Goal: Information Seeking & Learning: Learn about a topic

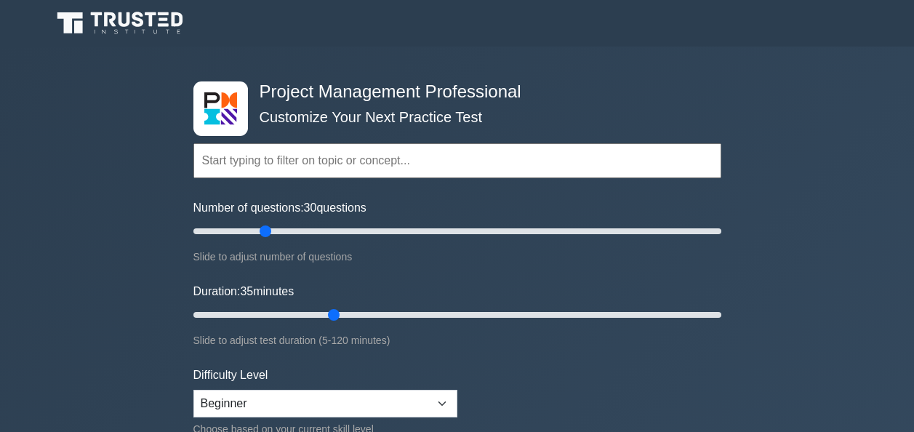
scroll to position [164, 0]
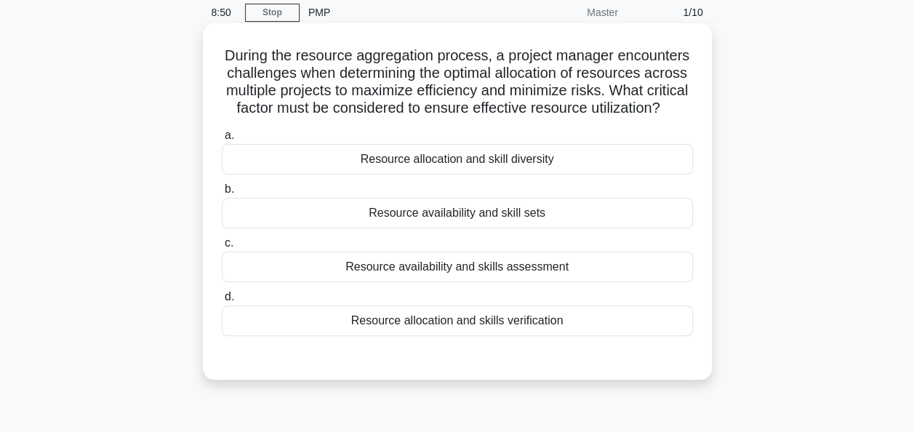
scroll to position [61, 0]
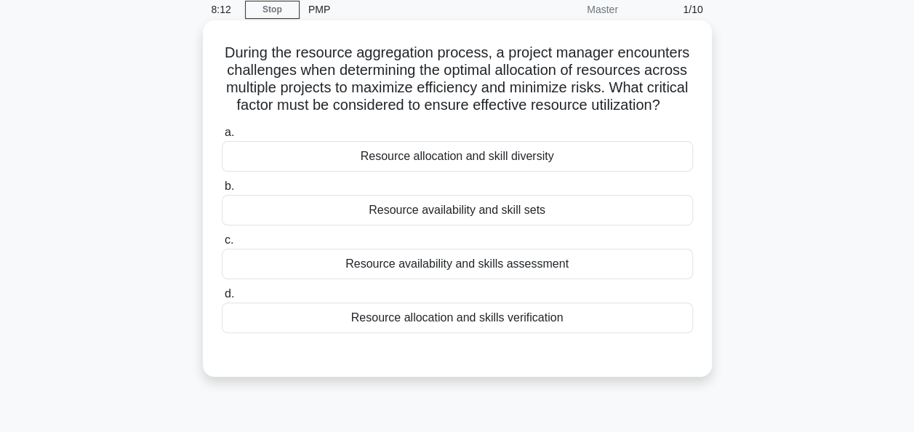
click at [477, 277] on div "Resource availability and skills assessment" at bounding box center [457, 264] width 471 height 31
click at [222, 245] on input "c. Resource availability and skills assessment" at bounding box center [222, 240] width 0 height 9
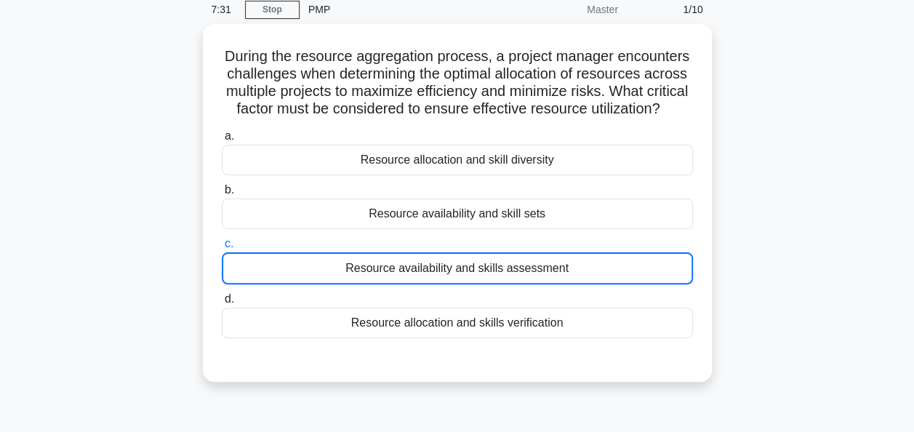
click at [846, 93] on div "During the resource aggregation process, a project manager encounters challenge…" at bounding box center [457, 211] width 829 height 375
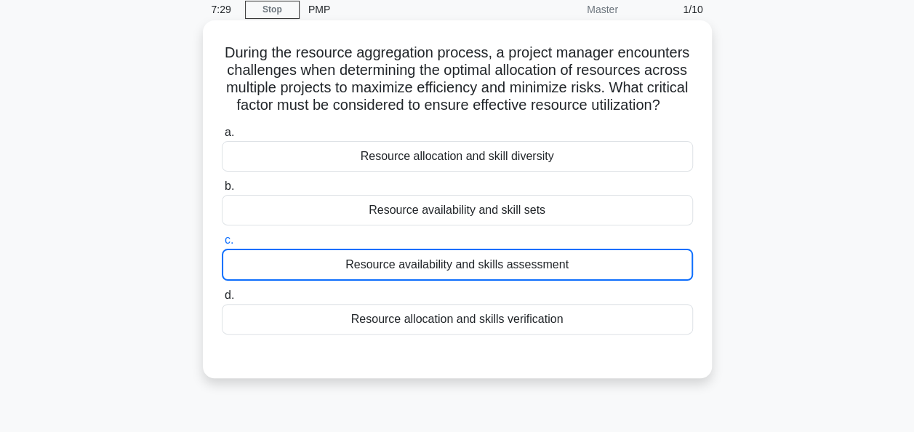
click at [664, 275] on div "Resource availability and skills assessment" at bounding box center [457, 265] width 471 height 32
click at [222, 245] on input "c. Resource availability and skills assessment" at bounding box center [222, 240] width 0 height 9
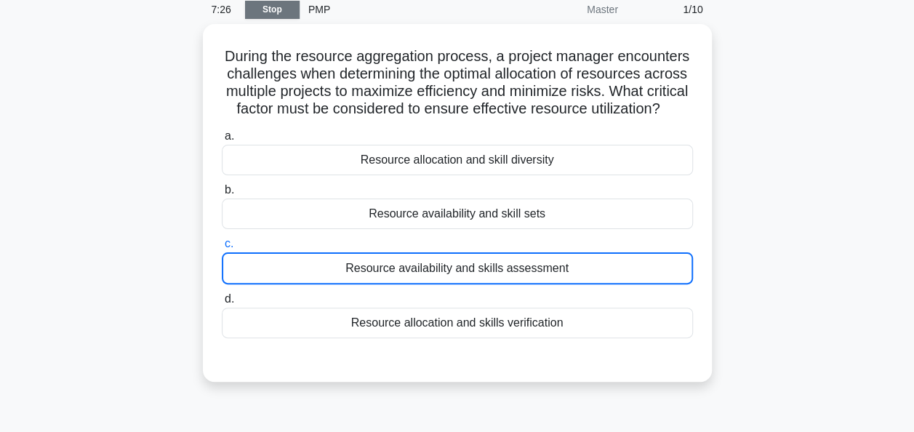
click at [276, 10] on link "Stop" at bounding box center [272, 10] width 55 height 18
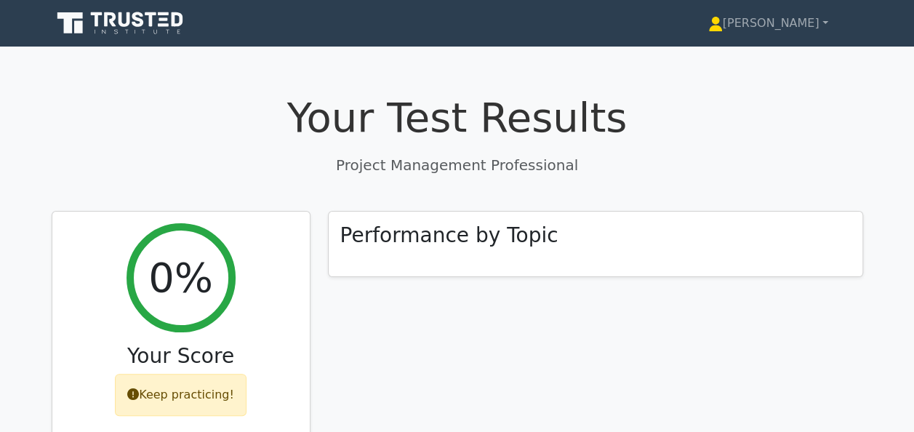
click at [259, 121] on h1 "Your Test Results" at bounding box center [457, 117] width 811 height 49
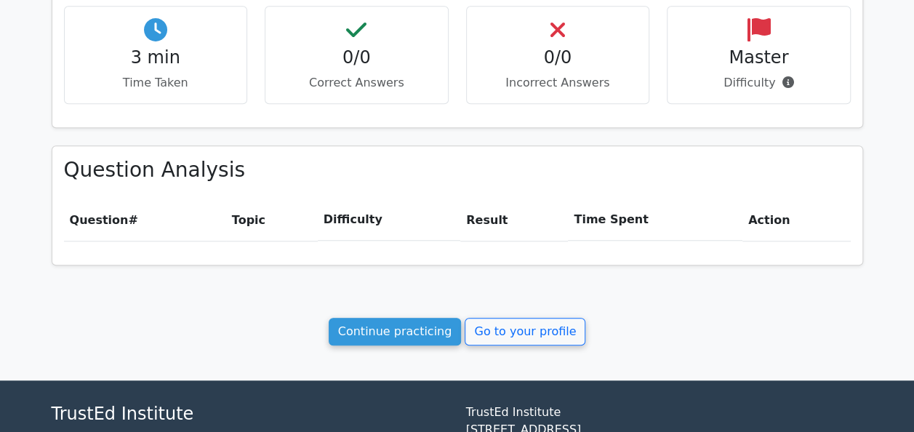
scroll to position [508, 0]
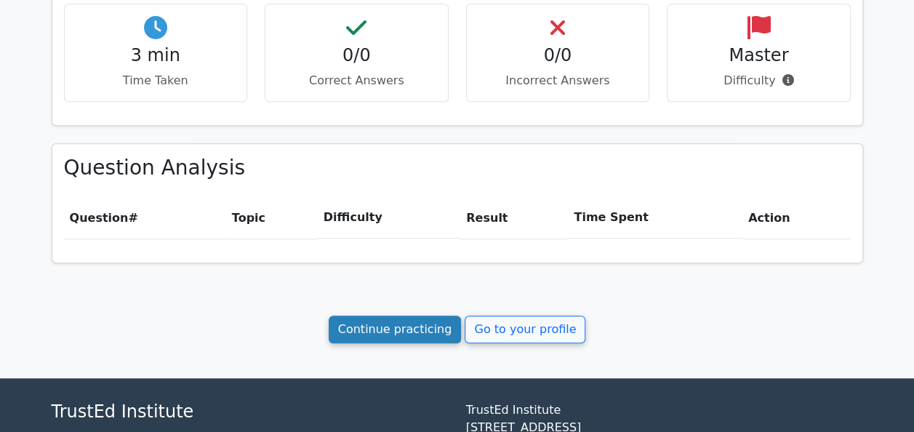
click at [393, 327] on link "Continue practicing" at bounding box center [395, 329] width 133 height 28
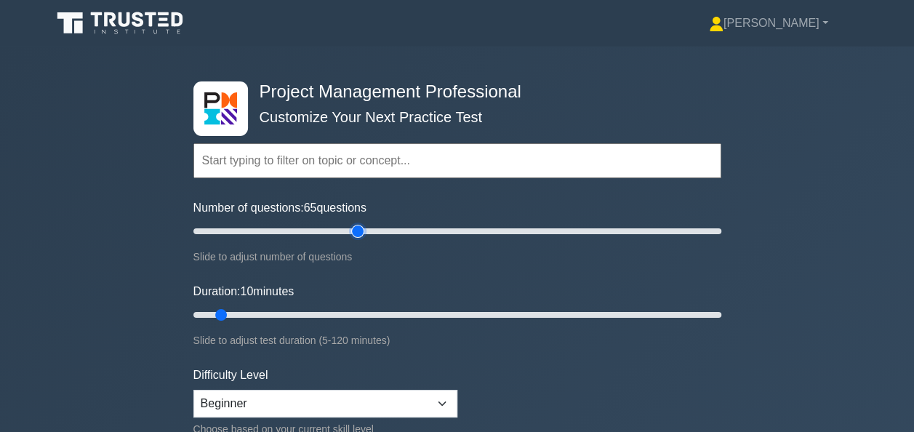
click at [360, 231] on input "Number of questions: 65 questions" at bounding box center [457, 230] width 528 height 17
click at [304, 227] on input "Number of questions: 45 questions" at bounding box center [457, 230] width 528 height 17
click at [279, 227] on input "Number of questions: 35 questions" at bounding box center [457, 230] width 528 height 17
type input "30"
click at [266, 225] on input "Number of questions: 30 questions" at bounding box center [457, 230] width 528 height 17
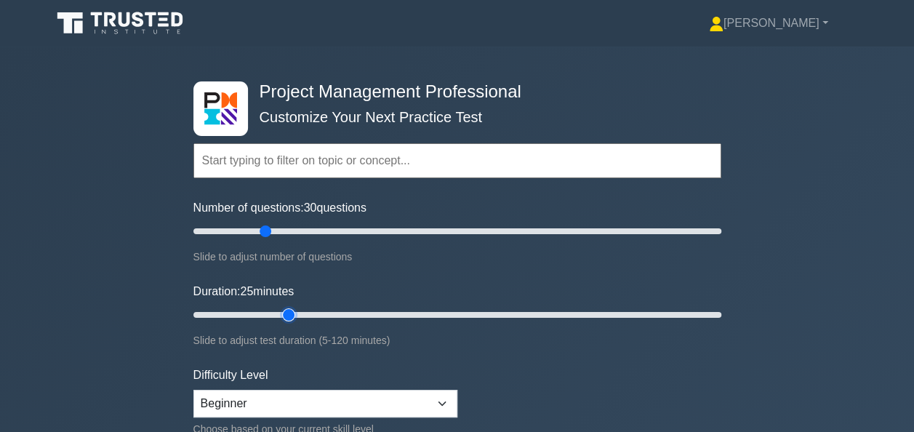
click at [281, 315] on input "Duration: 25 minutes" at bounding box center [457, 314] width 528 height 17
click at [321, 312] on input "Duration: 30 minutes" at bounding box center [457, 314] width 528 height 17
type input "35"
click at [329, 315] on input "Duration: 35 minutes" at bounding box center [457, 314] width 528 height 17
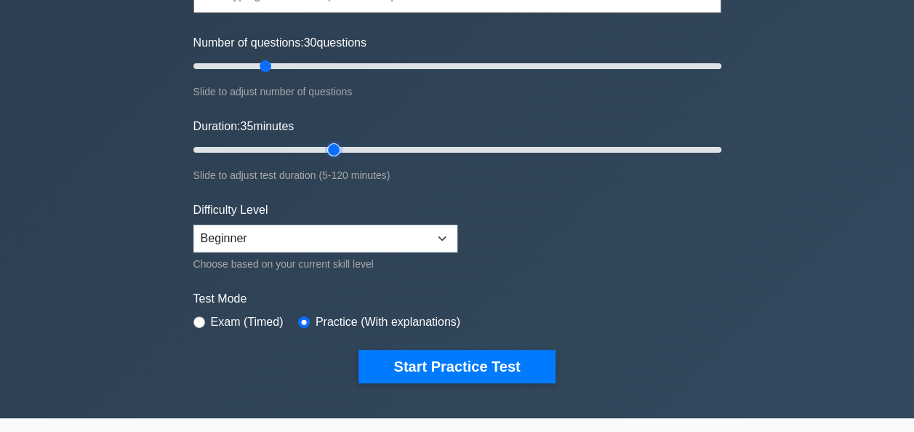
scroll to position [166, 0]
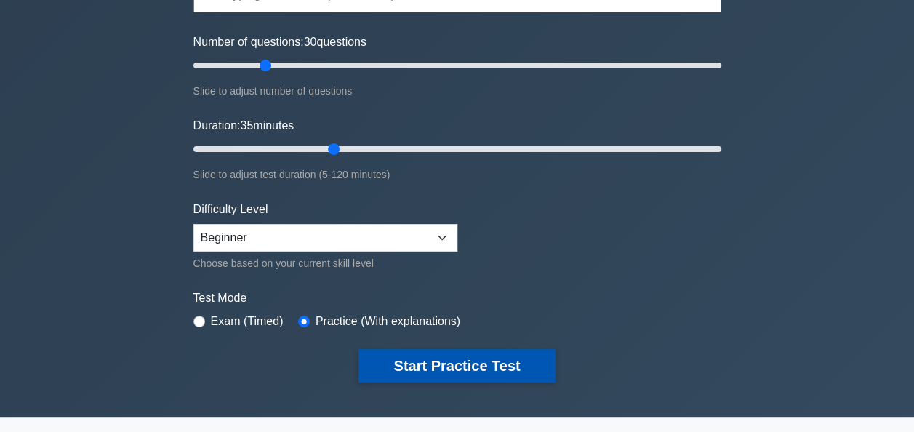
click at [459, 363] on button "Start Practice Test" at bounding box center [456, 365] width 196 height 33
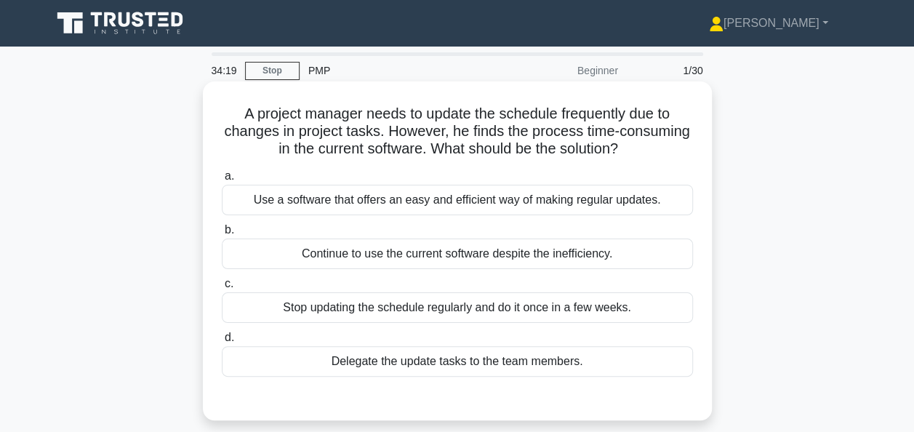
click at [502, 210] on div "Use a software that offers an easy and efficient way of making regular updates." at bounding box center [457, 200] width 471 height 31
click at [222, 181] on input "a. Use a software that offers an easy and efficient way of making regular updat…" at bounding box center [222, 176] width 0 height 9
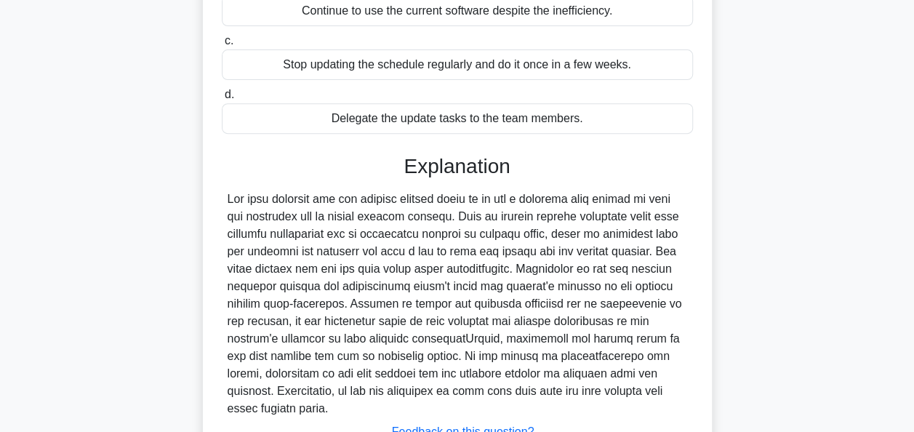
scroll to position [358, 0]
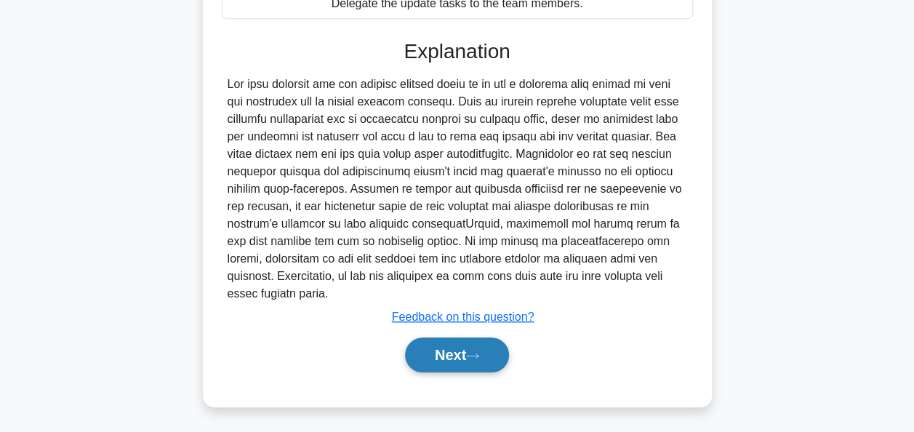
click at [450, 352] on button "Next" at bounding box center [457, 354] width 104 height 35
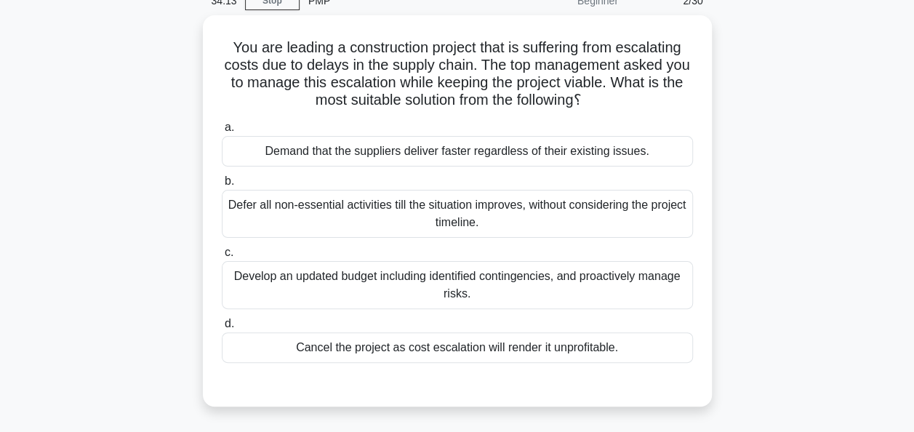
scroll to position [68, 0]
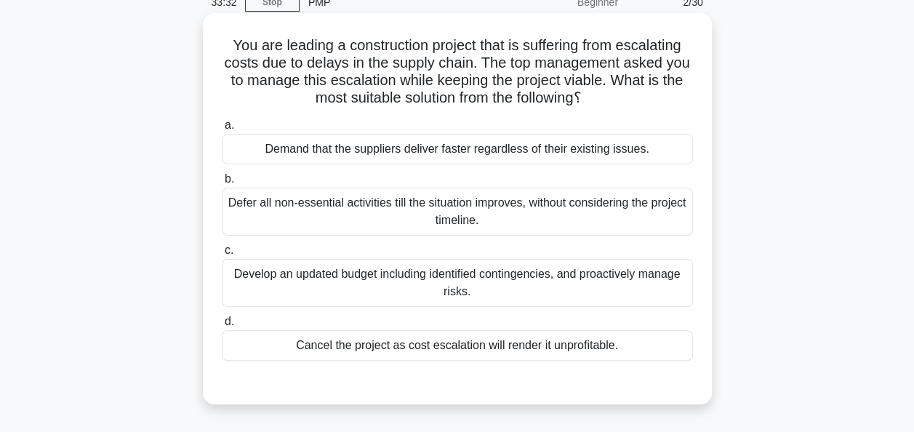
click at [493, 275] on div "Develop an updated budget including identified contingencies, and proactively m…" at bounding box center [457, 283] width 471 height 48
click at [222, 255] on input "c. Develop an updated budget including identified contingencies, and proactivel…" at bounding box center [222, 250] width 0 height 9
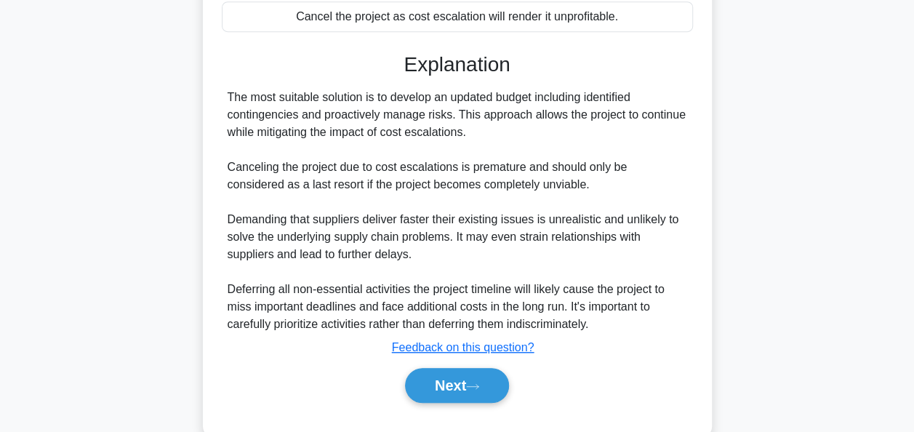
scroll to position [427, 0]
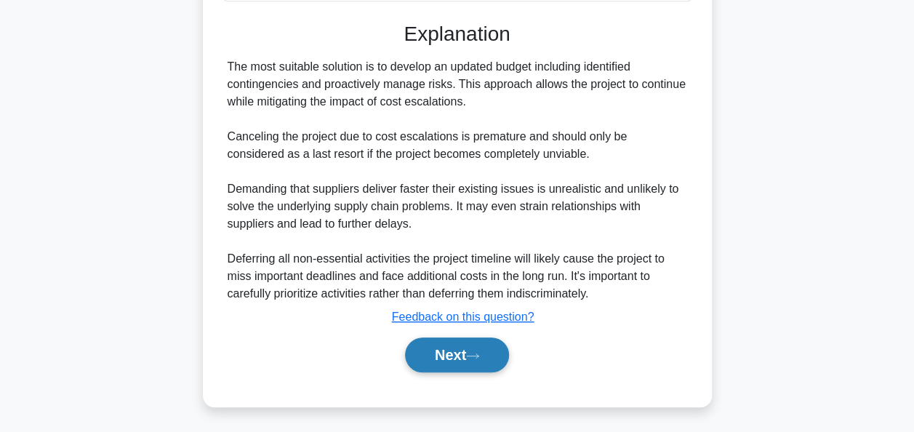
click at [436, 359] on button "Next" at bounding box center [457, 354] width 104 height 35
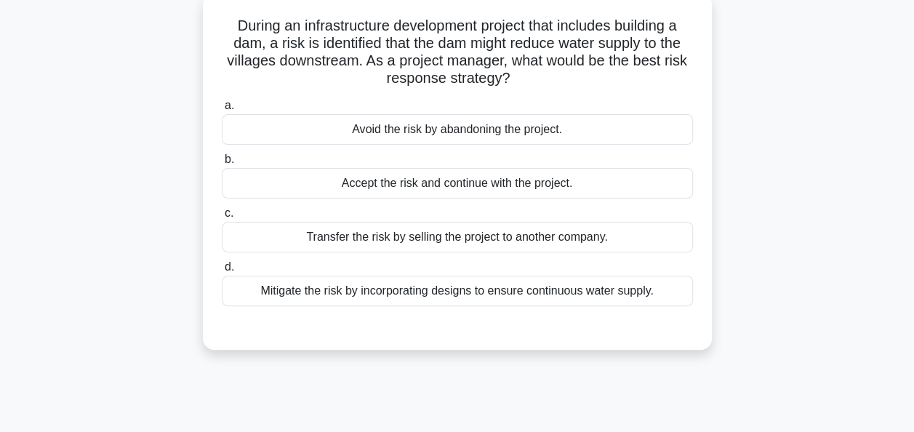
scroll to position [92, 0]
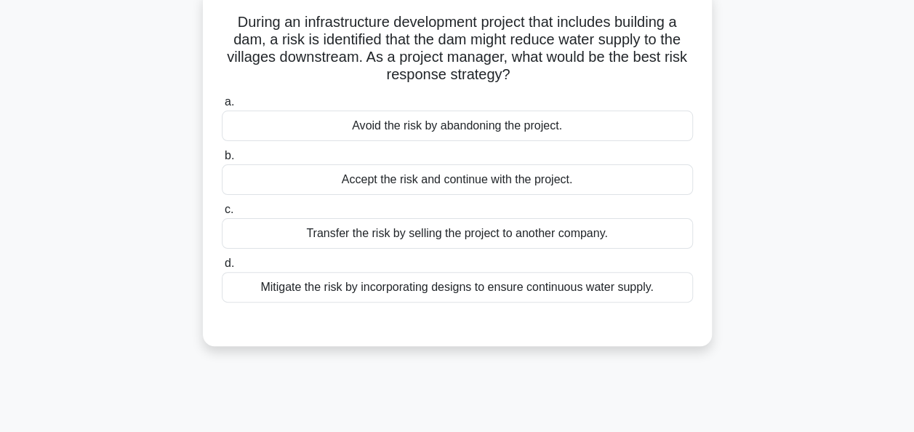
click at [478, 286] on div "Mitigate the risk by incorporating designs to ensure continuous water supply." at bounding box center [457, 287] width 471 height 31
click at [222, 268] on input "d. Mitigate the risk by incorporating designs to ensure continuous water supply." at bounding box center [222, 263] width 0 height 9
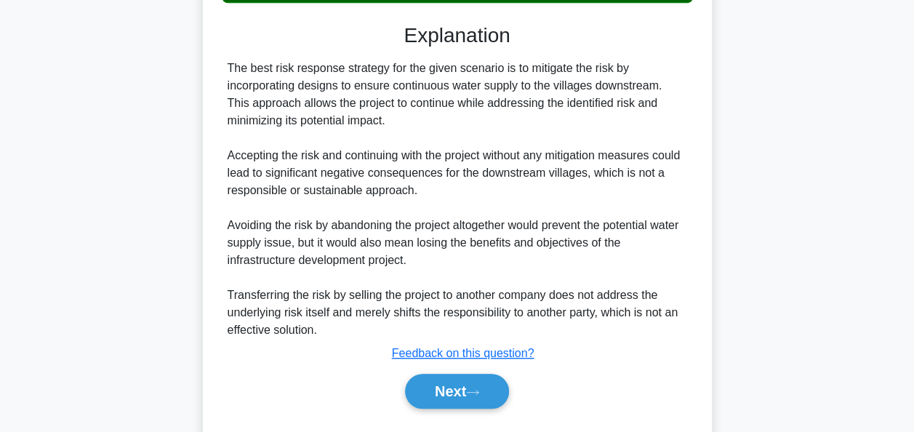
scroll to position [427, 0]
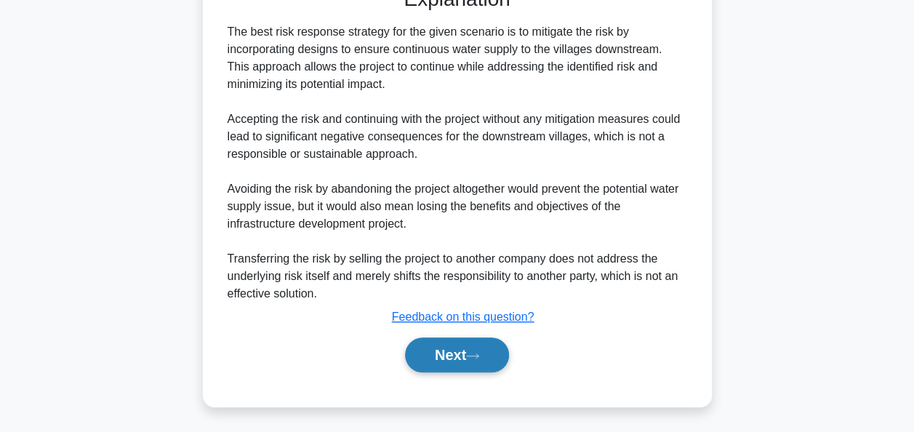
click at [451, 352] on button "Next" at bounding box center [457, 354] width 104 height 35
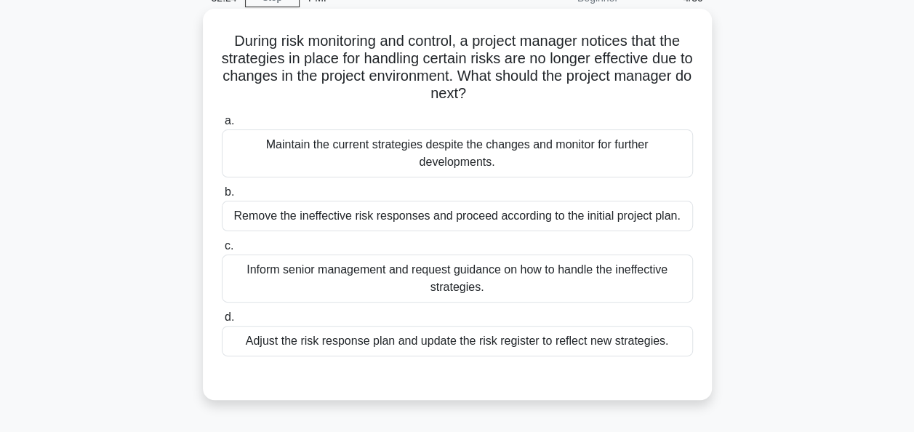
scroll to position [73, 0]
click at [481, 344] on div "Adjust the risk response plan and update the risk register to reflect new strat…" at bounding box center [457, 341] width 471 height 31
click at [222, 322] on input "d. Adjust the risk response plan and update the risk register to reflect new st…" at bounding box center [222, 317] width 0 height 9
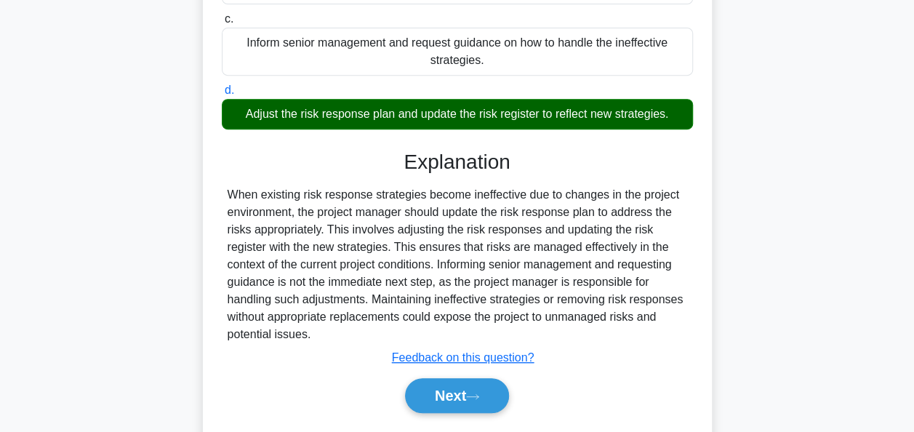
scroll to position [353, 0]
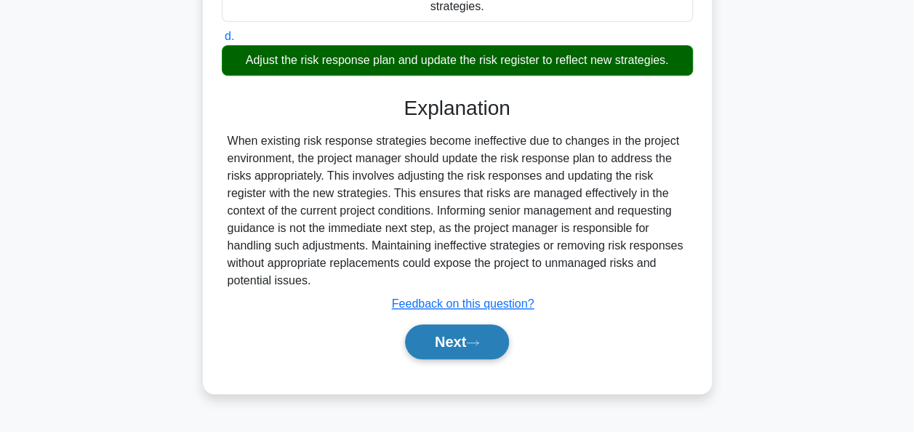
click at [457, 341] on button "Next" at bounding box center [457, 341] width 104 height 35
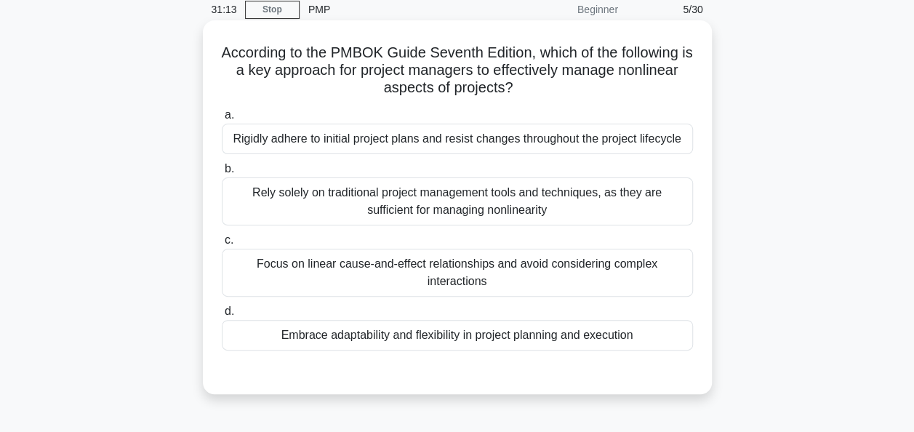
scroll to position [58, 0]
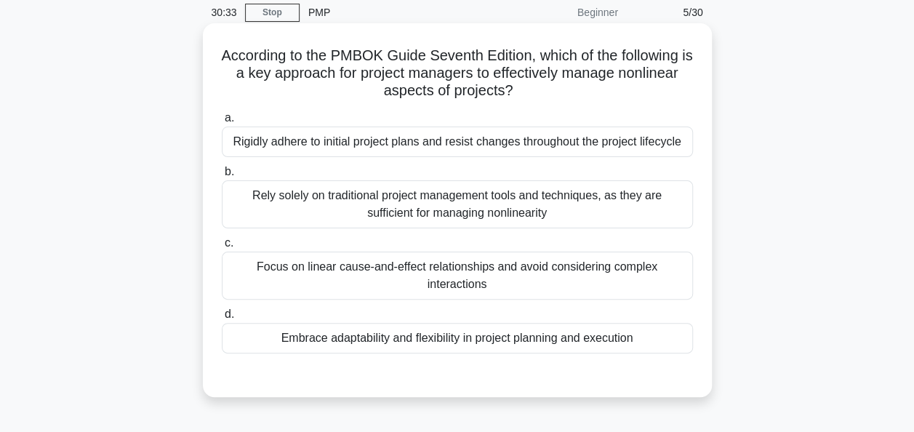
click at [393, 333] on div "Embrace adaptability and flexibility in project planning and execution" at bounding box center [457, 338] width 471 height 31
click at [222, 319] on input "d. Embrace adaptability and flexibility in project planning and execution" at bounding box center [222, 314] width 0 height 9
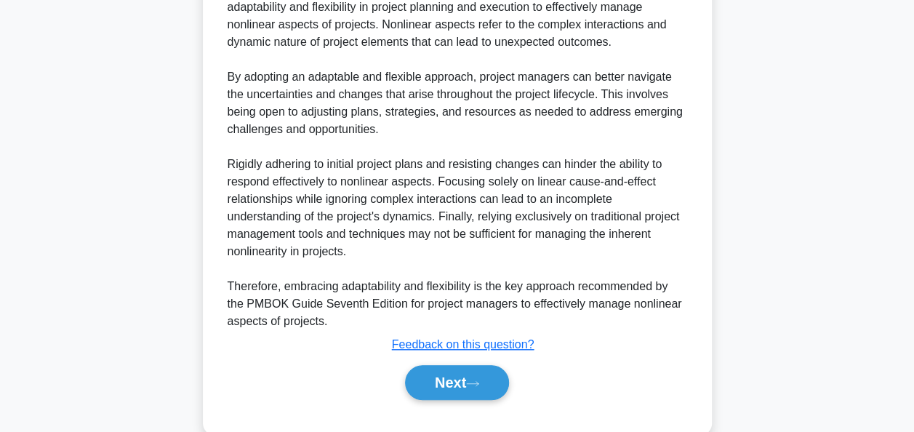
scroll to position [515, 0]
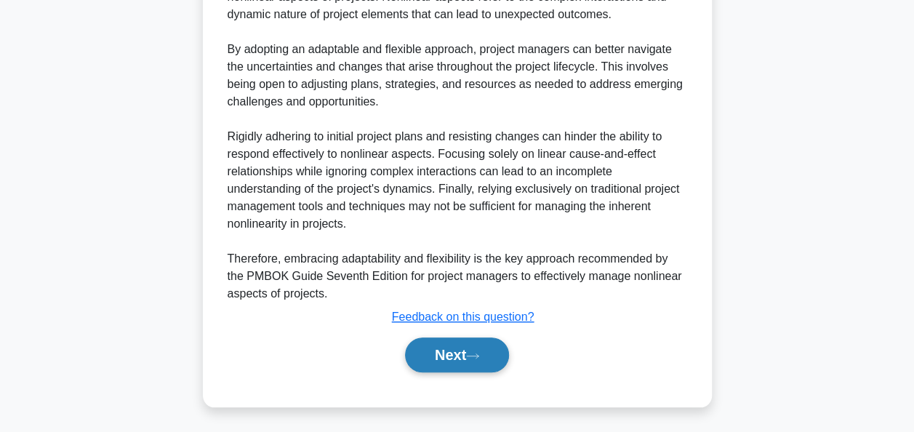
click at [471, 345] on button "Next" at bounding box center [457, 354] width 104 height 35
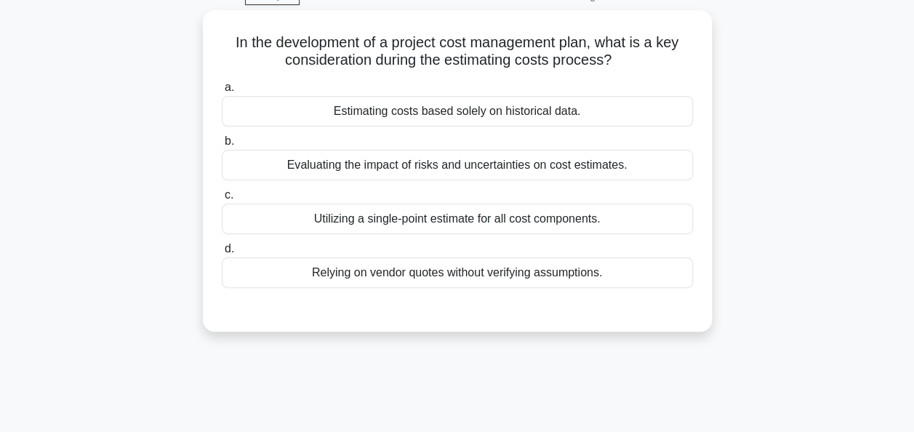
scroll to position [76, 0]
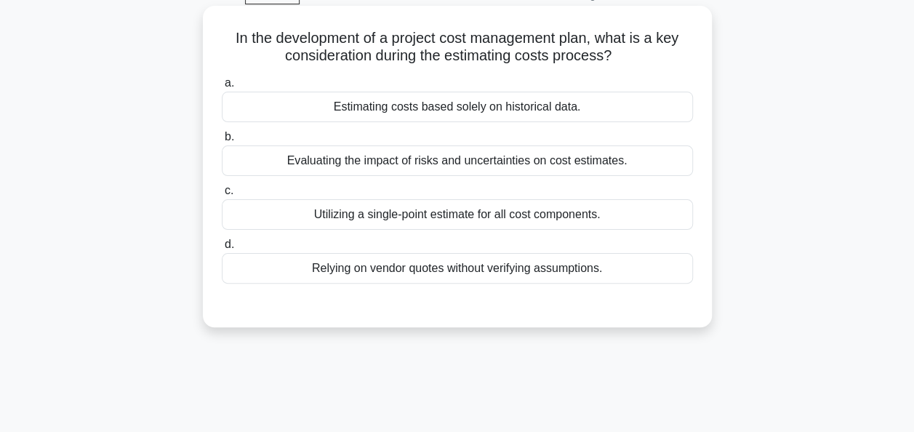
click at [549, 224] on div "Utilizing a single-point estimate for all cost components." at bounding box center [457, 214] width 471 height 31
click at [222, 196] on input "c. Utilizing a single-point estimate for all cost components." at bounding box center [222, 190] width 0 height 9
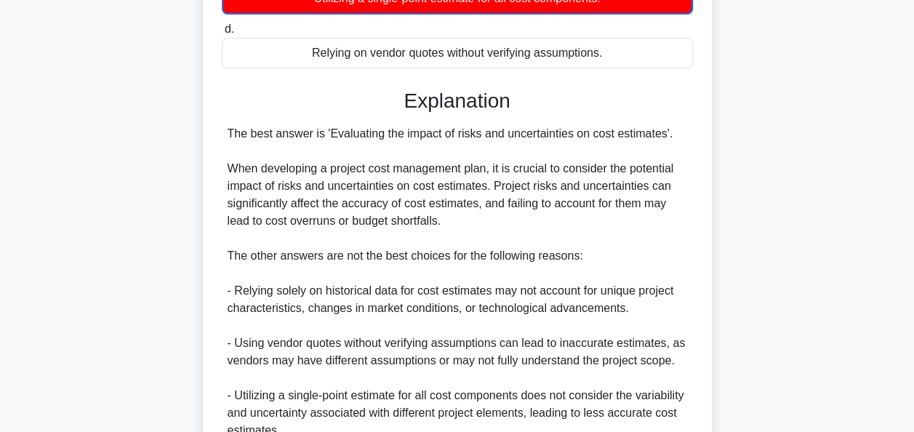
scroll to position [430, 0]
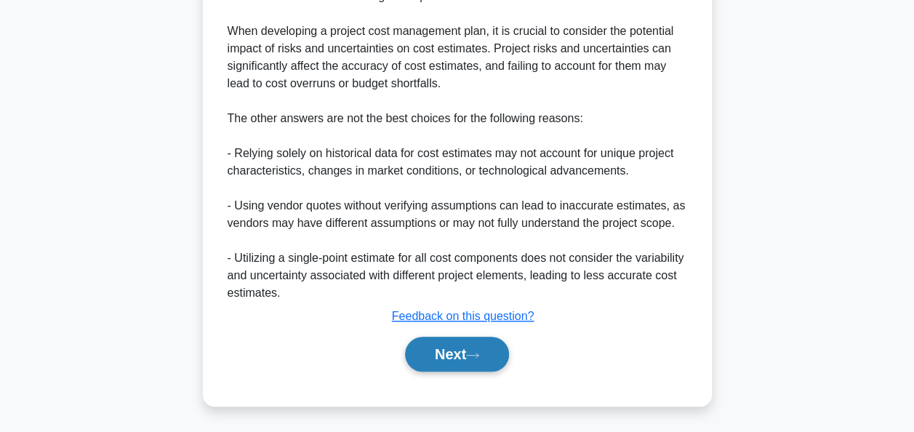
click at [458, 356] on button "Next" at bounding box center [457, 354] width 104 height 35
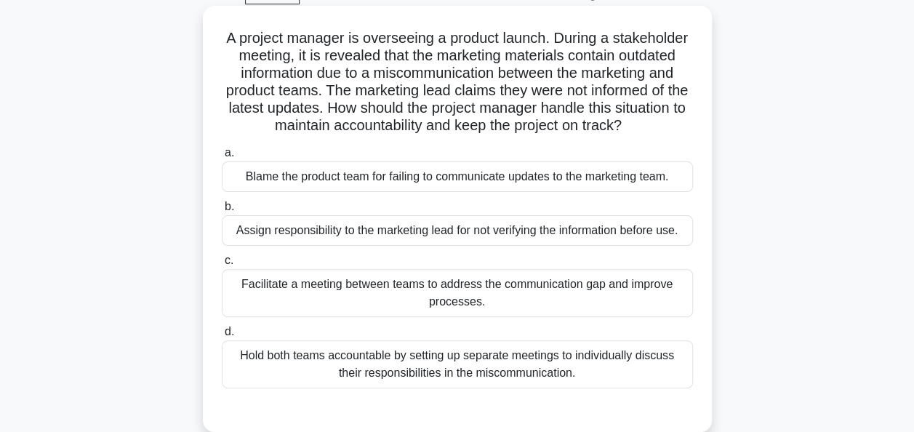
scroll to position [86, 0]
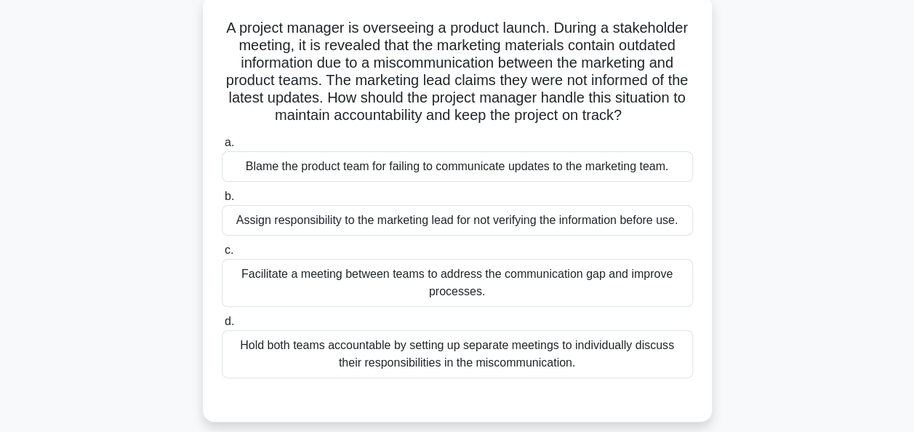
click at [422, 285] on div "Facilitate a meeting between teams to address the communication gap and improve…" at bounding box center [457, 283] width 471 height 48
click at [222, 255] on input "c. Facilitate a meeting between teams to address the communication gap and impr…" at bounding box center [222, 250] width 0 height 9
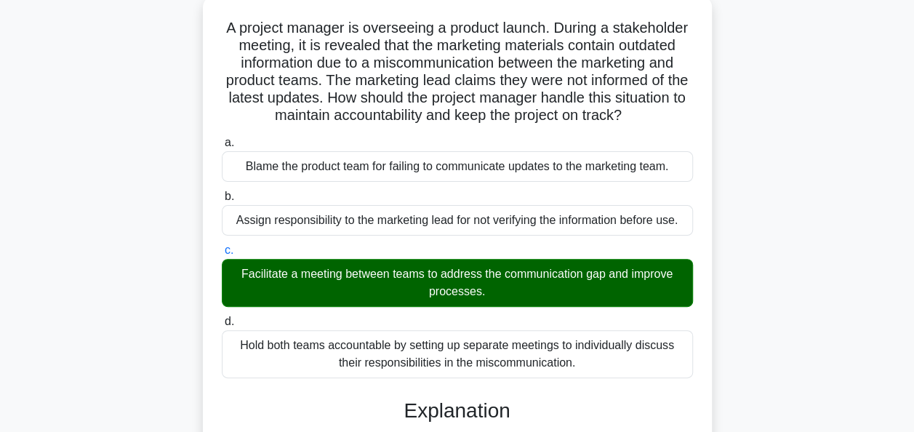
scroll to position [358, 0]
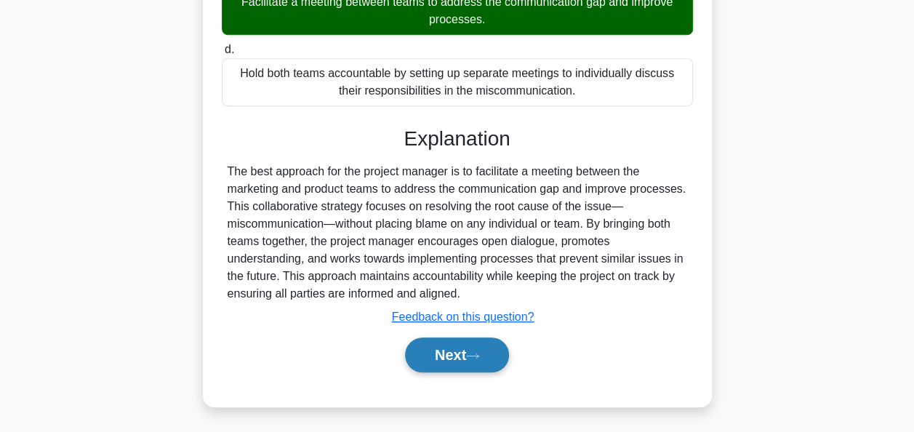
click at [436, 358] on button "Next" at bounding box center [457, 354] width 104 height 35
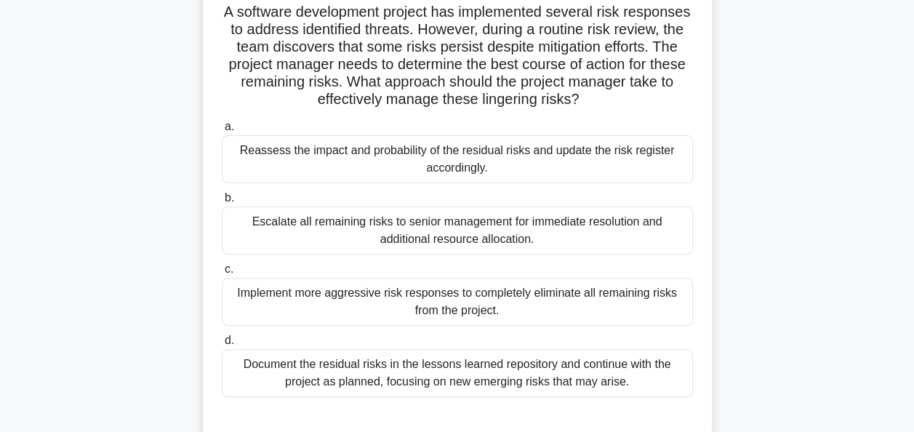
scroll to position [103, 0]
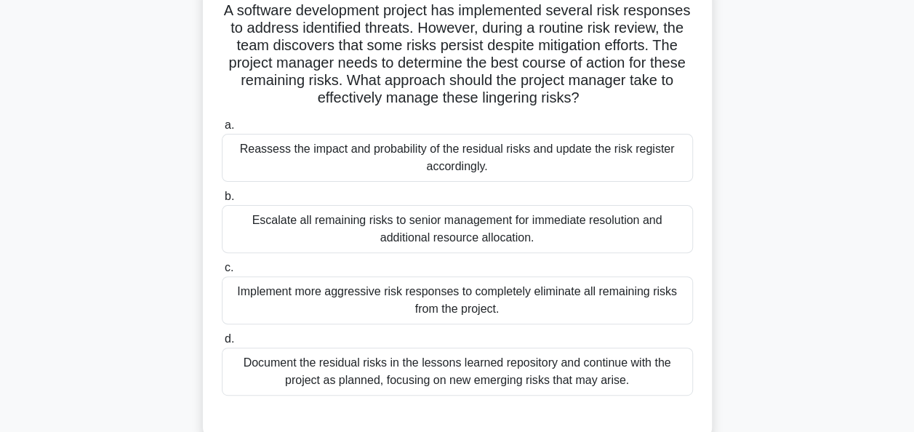
click at [506, 154] on div "Reassess the impact and probability of the residual risks and update the risk r…" at bounding box center [457, 158] width 471 height 48
click at [222, 130] on input "a. Reassess the impact and probability of the residual risks and update the ris…" at bounding box center [222, 125] width 0 height 9
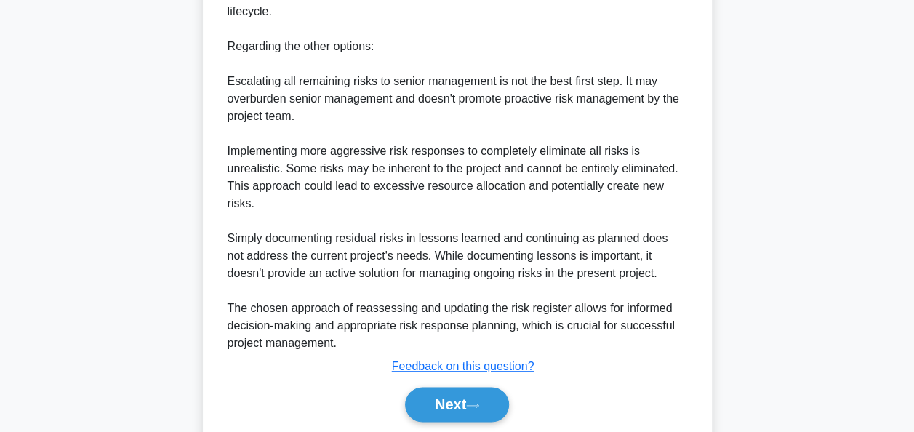
scroll to position [846, 0]
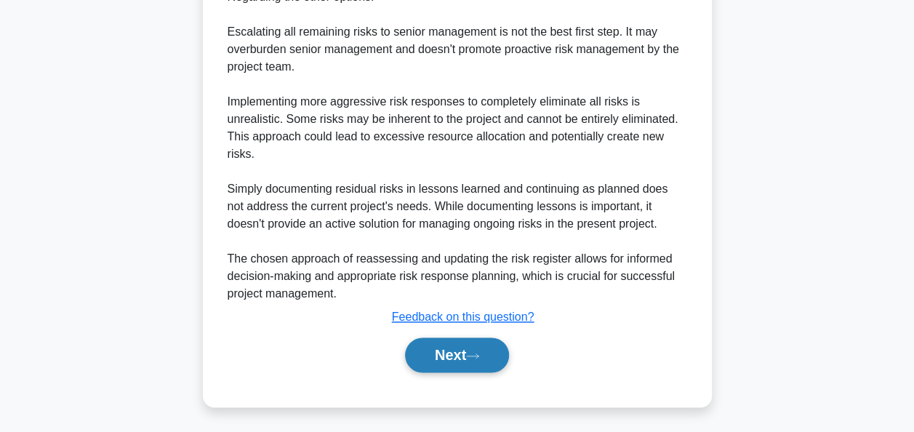
click at [443, 349] on button "Next" at bounding box center [457, 354] width 104 height 35
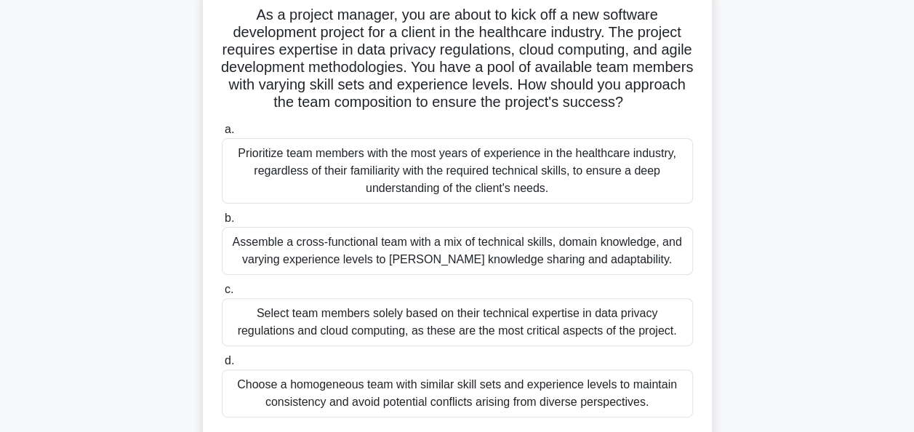
scroll to position [99, 0]
click at [426, 252] on div "Assemble a cross-functional team with a mix of technical skills, domain knowled…" at bounding box center [457, 251] width 471 height 48
click at [222, 223] on input "b. Assemble a cross-functional team with a mix of technical skills, domain know…" at bounding box center [222, 218] width 0 height 9
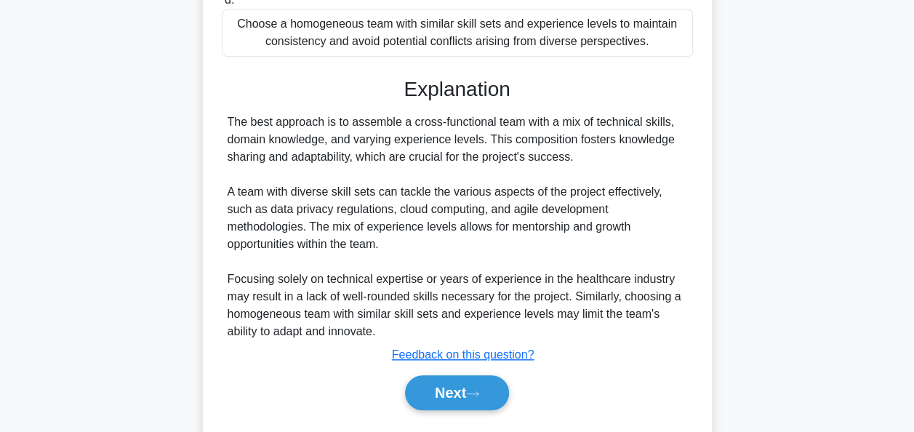
scroll to position [480, 0]
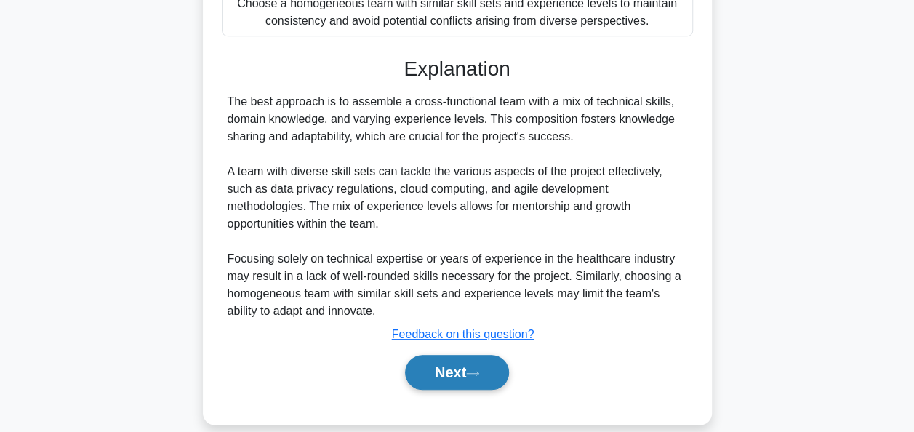
click at [446, 356] on button "Next" at bounding box center [457, 372] width 104 height 35
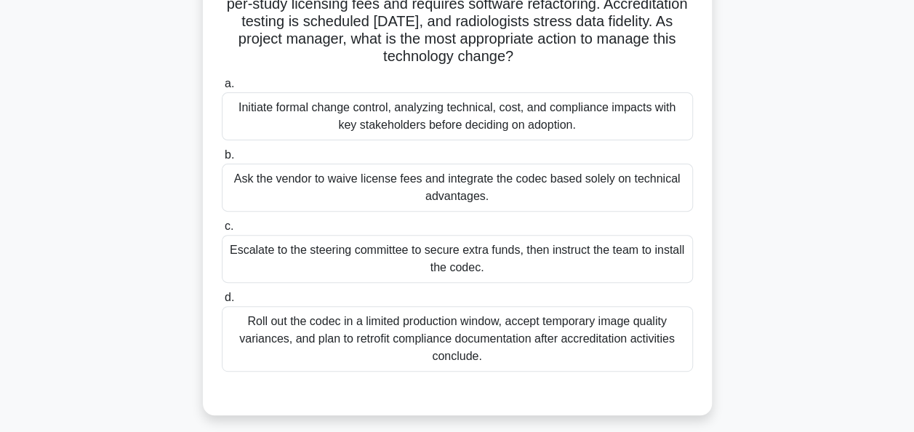
scroll to position [172, 0]
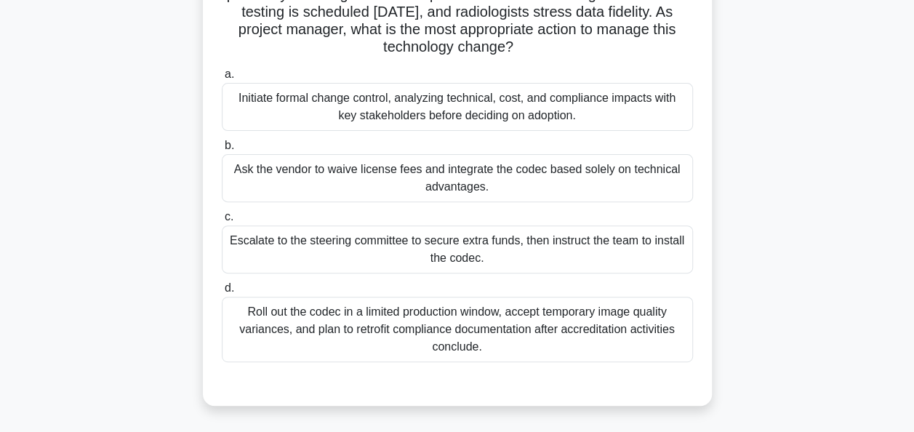
click at [474, 114] on div "Initiate formal change control, analyzing technical, cost, and compliance impac…" at bounding box center [457, 107] width 471 height 48
click at [222, 79] on input "a. Initiate formal change control, analyzing technical, cost, and compliance im…" at bounding box center [222, 74] width 0 height 9
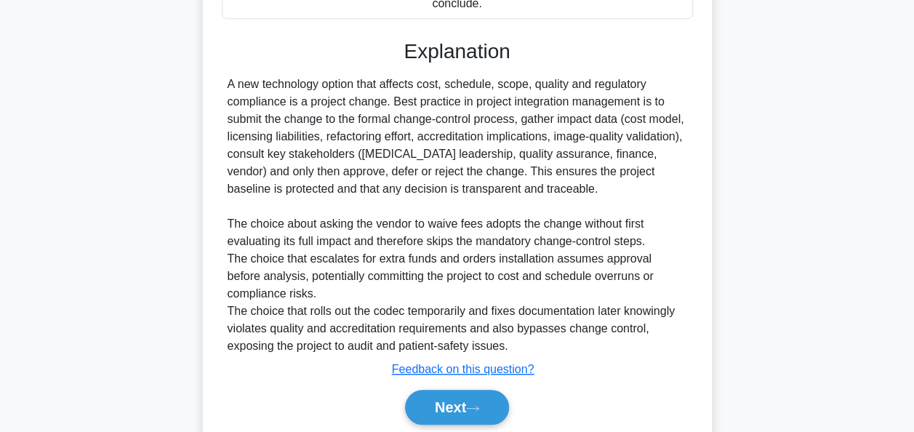
scroll to position [567, 0]
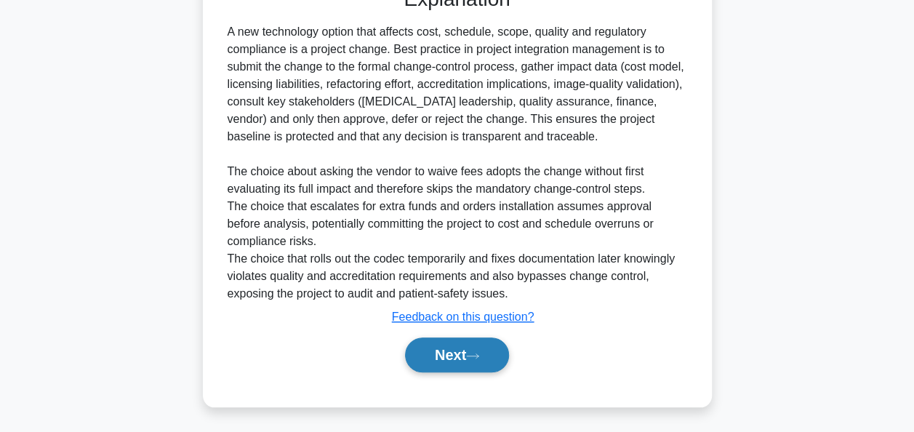
click at [436, 353] on button "Next" at bounding box center [457, 354] width 104 height 35
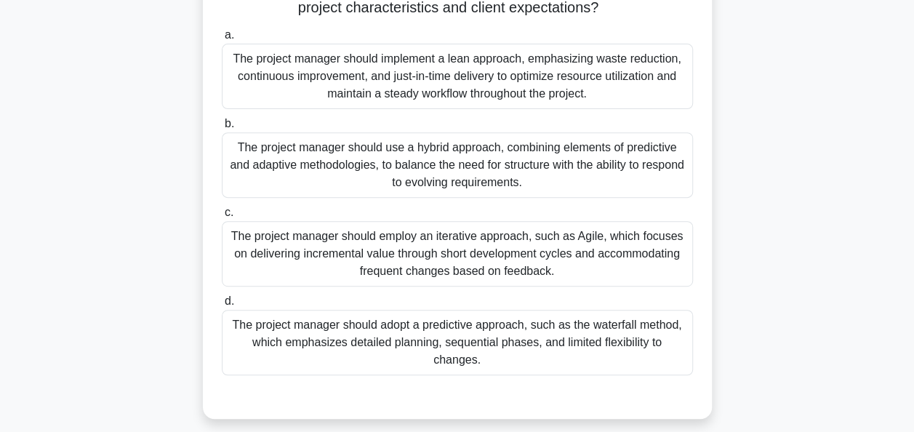
scroll to position [228, 0]
click at [472, 335] on div "The project manager should adopt a predictive approach, such as the waterfall m…" at bounding box center [457, 342] width 471 height 65
click at [222, 306] on input "d. The project manager should adopt a predictive approach, such as the waterfal…" at bounding box center [222, 301] width 0 height 9
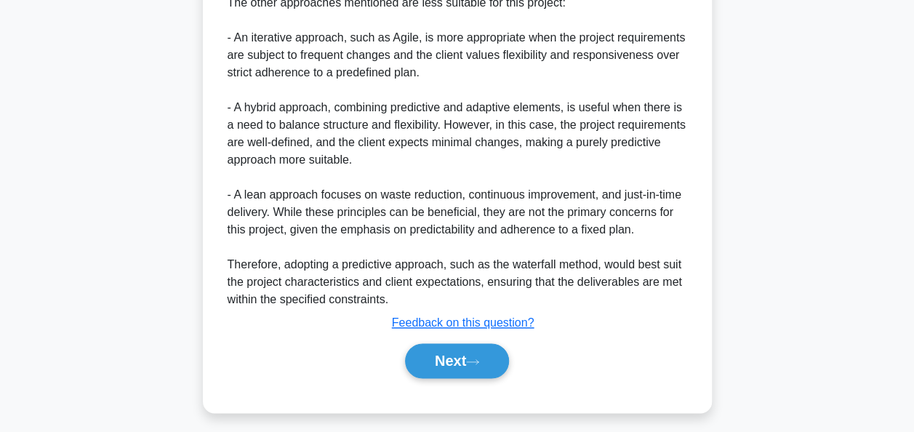
scroll to position [840, 0]
click at [449, 354] on button "Next" at bounding box center [457, 360] width 104 height 35
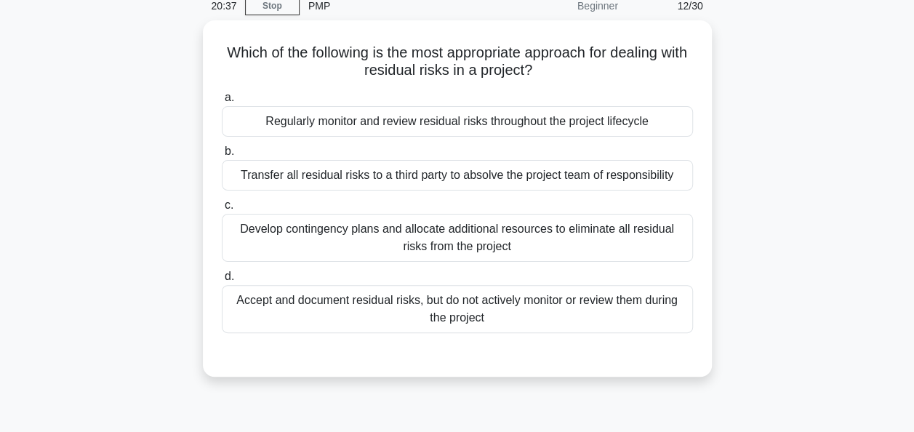
scroll to position [54, 0]
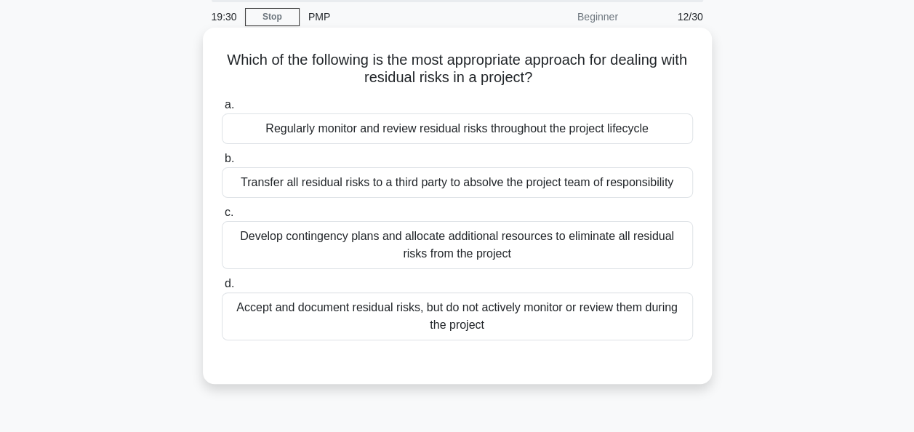
click at [491, 238] on div "Develop contingency plans and allocate additional resources to eliminate all re…" at bounding box center [457, 245] width 471 height 48
click at [222, 217] on input "c. Develop contingency plans and allocate additional resources to eliminate all…" at bounding box center [222, 212] width 0 height 9
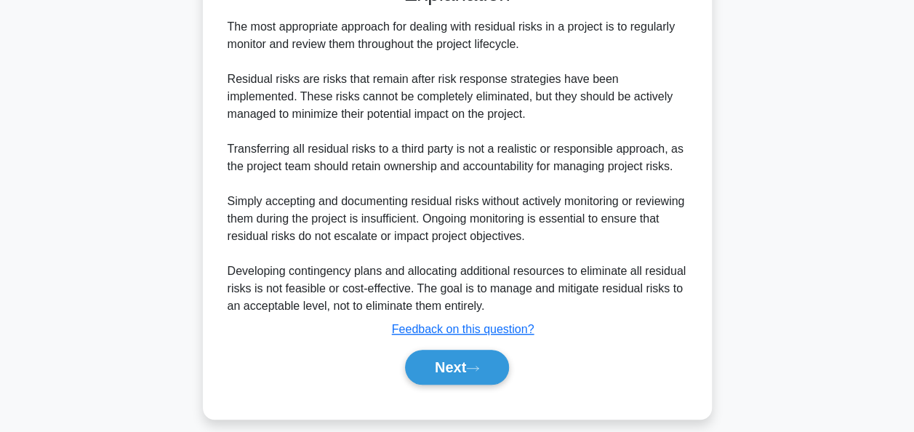
scroll to position [447, 0]
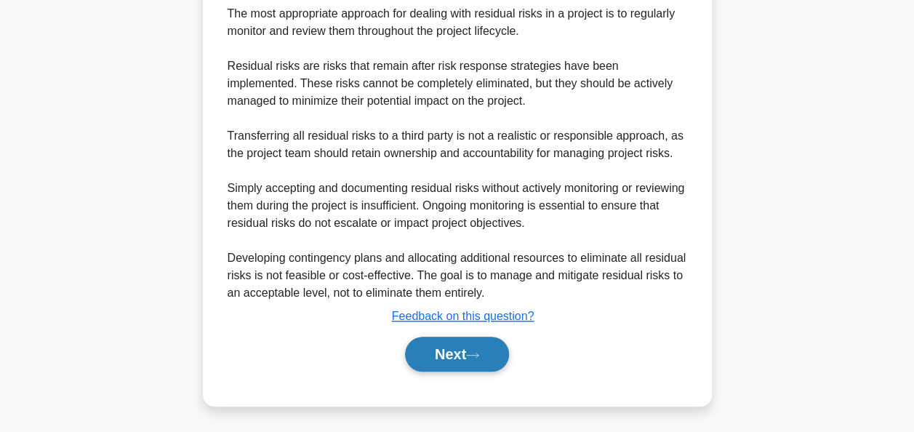
click at [450, 350] on button "Next" at bounding box center [457, 354] width 104 height 35
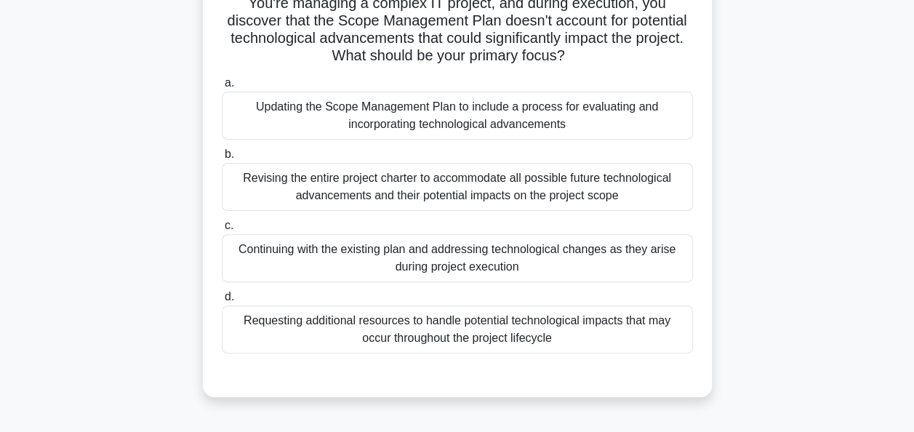
scroll to position [122, 0]
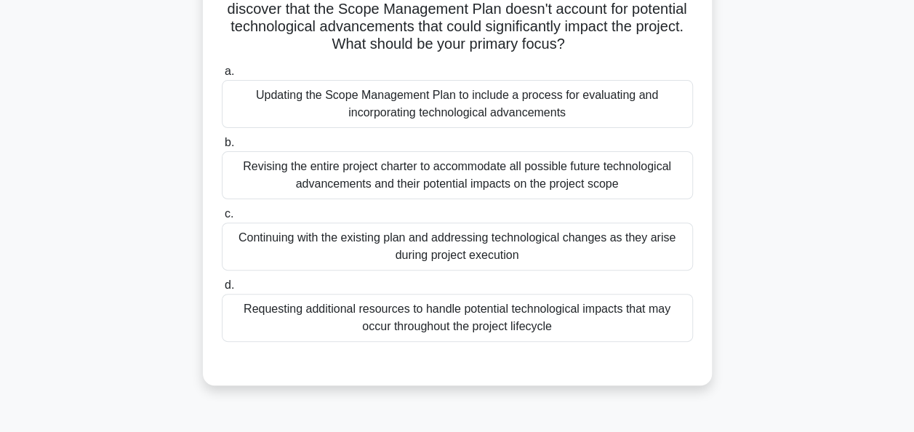
click at [464, 101] on div "Updating the Scope Management Plan to include a process for evaluating and inco…" at bounding box center [457, 104] width 471 height 48
click at [222, 76] on input "a. Updating the Scope Management Plan to include a process for evaluating and i…" at bounding box center [222, 71] width 0 height 9
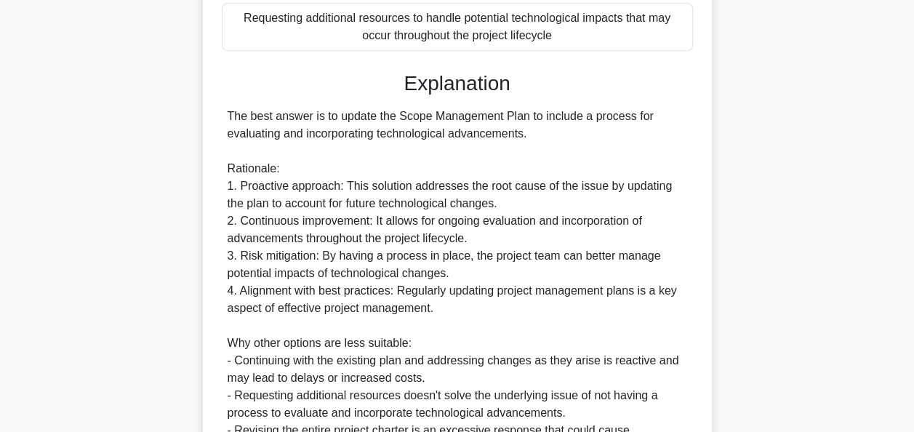
scroll to position [567, 0]
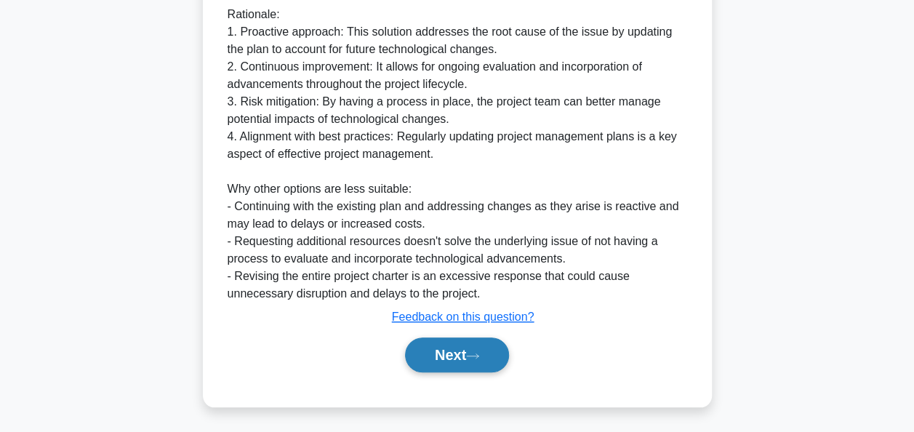
click at [474, 352] on icon at bounding box center [472, 356] width 13 height 8
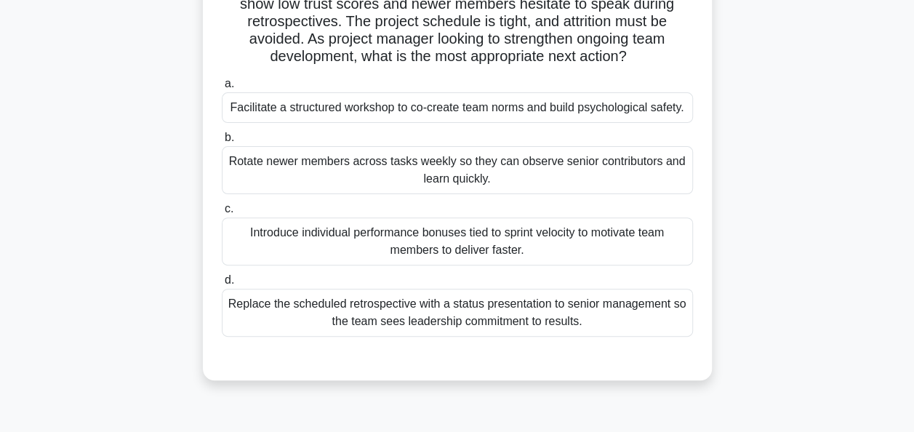
scroll to position [145, 0]
click at [491, 113] on div "Facilitate a structured workshop to co-create team norms and build psychologica…" at bounding box center [457, 107] width 471 height 31
click at [222, 88] on input "a. Facilitate a structured workshop to co-create team norms and build psycholog…" at bounding box center [222, 83] width 0 height 9
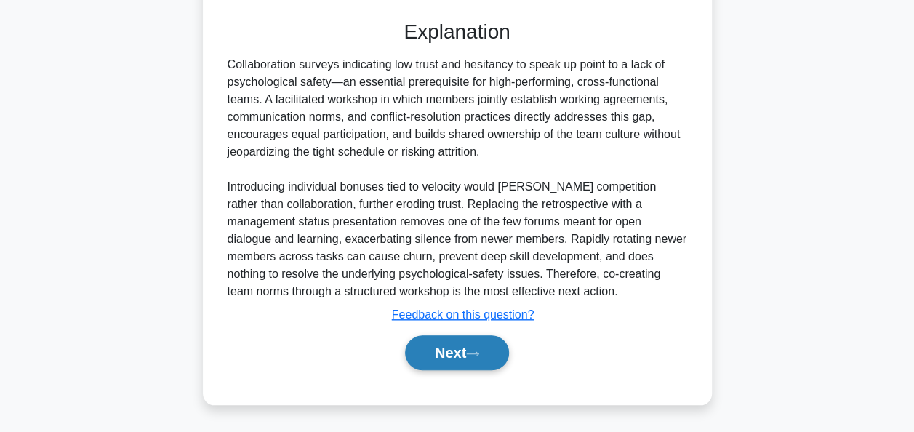
scroll to position [497, 0]
click at [439, 362] on button "Next" at bounding box center [457, 352] width 104 height 35
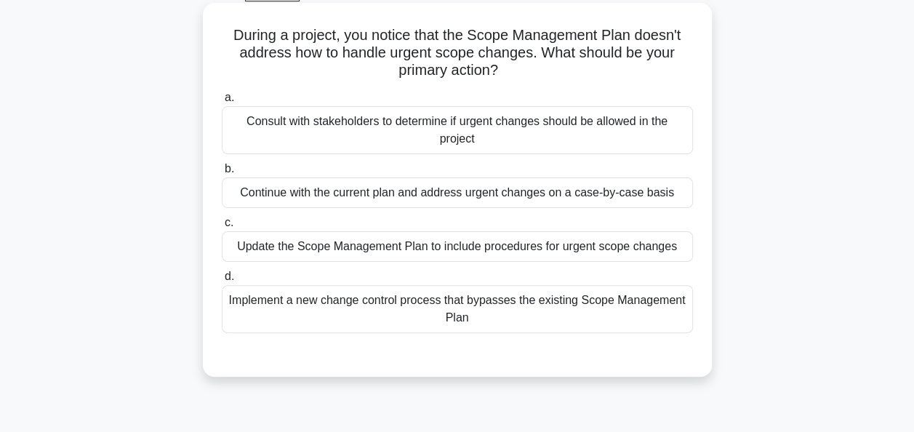
scroll to position [86, 0]
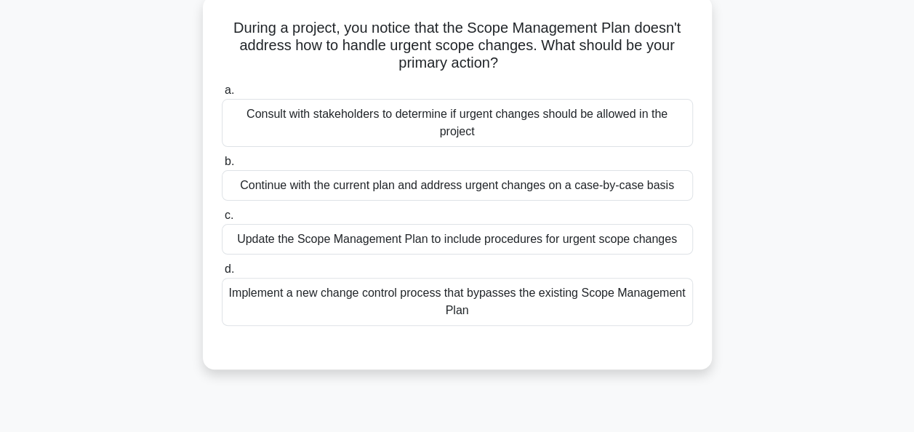
click at [422, 130] on div "Consult with stakeholders to determine if urgent changes should be allowed in t…" at bounding box center [457, 123] width 471 height 48
click at [222, 95] on input "a. Consult with stakeholders to determine if urgent changes should be allowed i…" at bounding box center [222, 90] width 0 height 9
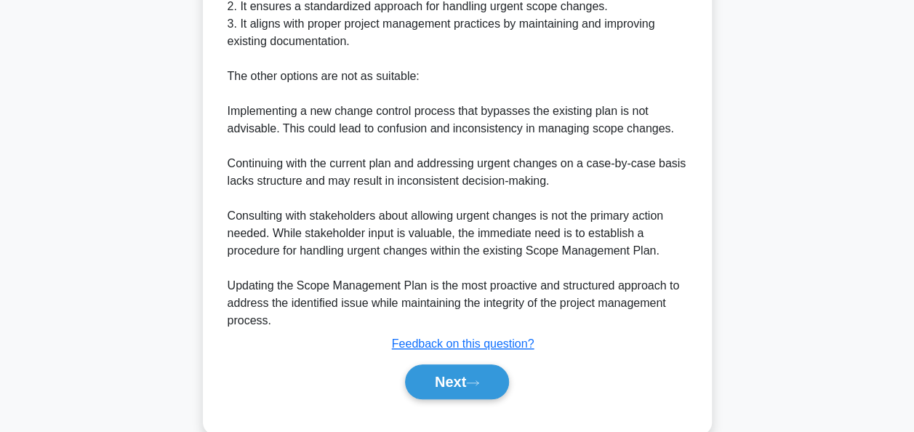
scroll to position [569, 0]
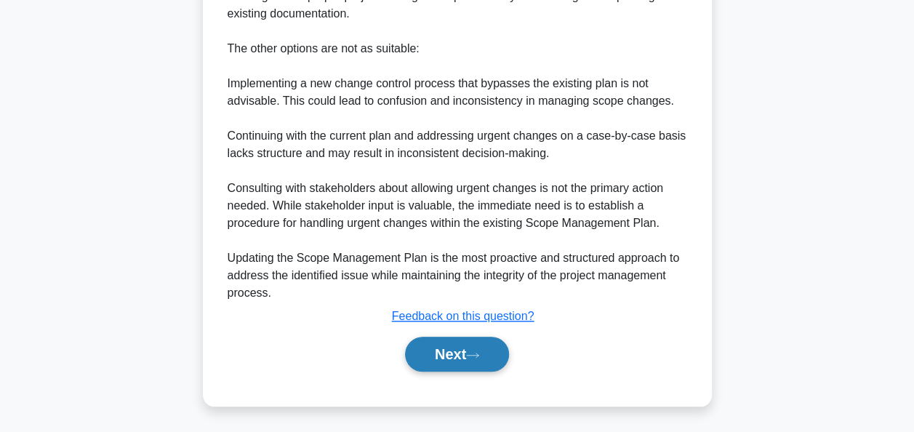
click at [461, 347] on button "Next" at bounding box center [457, 354] width 104 height 35
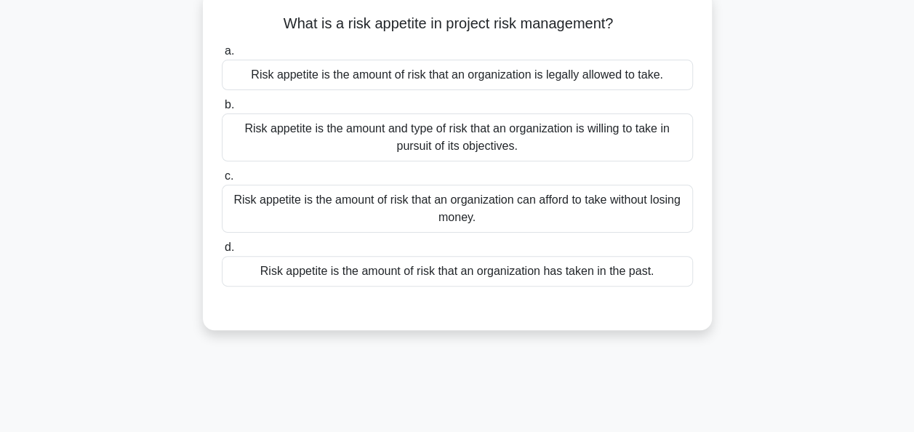
scroll to position [92, 0]
click at [381, 150] on div "Risk appetite is the amount and type of risk that an organization is willing to…" at bounding box center [457, 136] width 471 height 48
click at [222, 108] on input "b. Risk appetite is the amount and type of risk that an organization is willing…" at bounding box center [222, 103] width 0 height 9
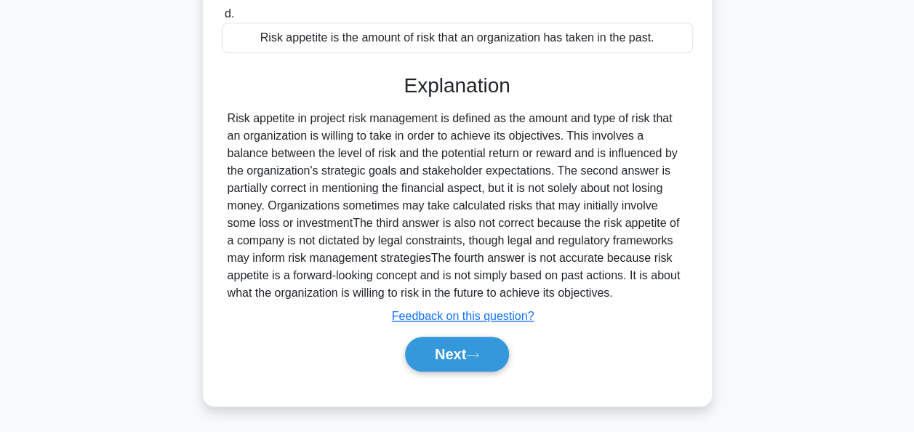
scroll to position [353, 0]
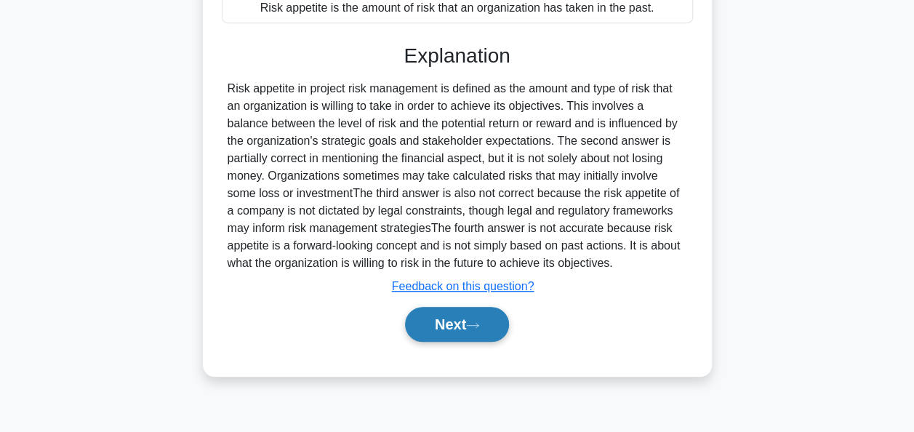
click at [446, 328] on button "Next" at bounding box center [457, 324] width 104 height 35
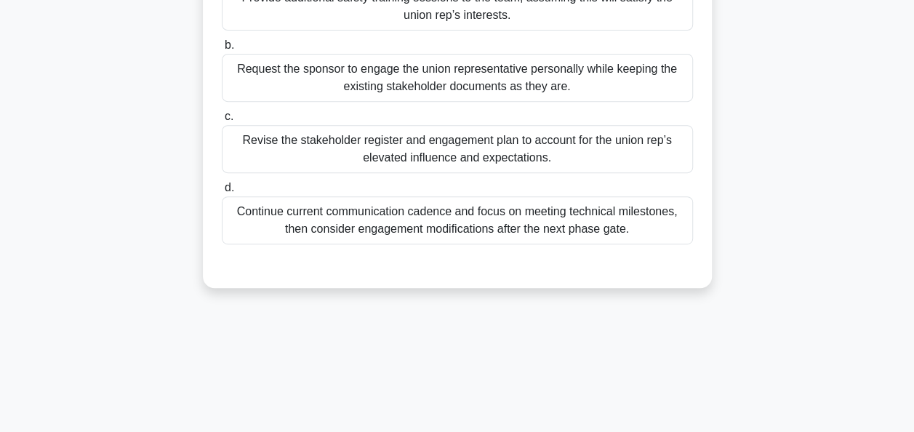
scroll to position [256, 0]
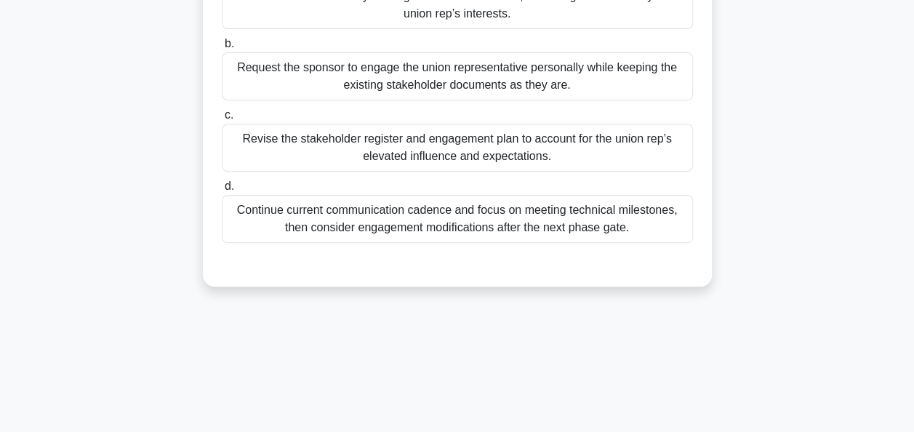
click at [460, 172] on div "Revise the stakeholder register and engagement plan to account for the union re…" at bounding box center [457, 148] width 471 height 48
click at [222, 120] on input "c. Revise the stakeholder register and engagement plan to account for the union…" at bounding box center [222, 114] width 0 height 9
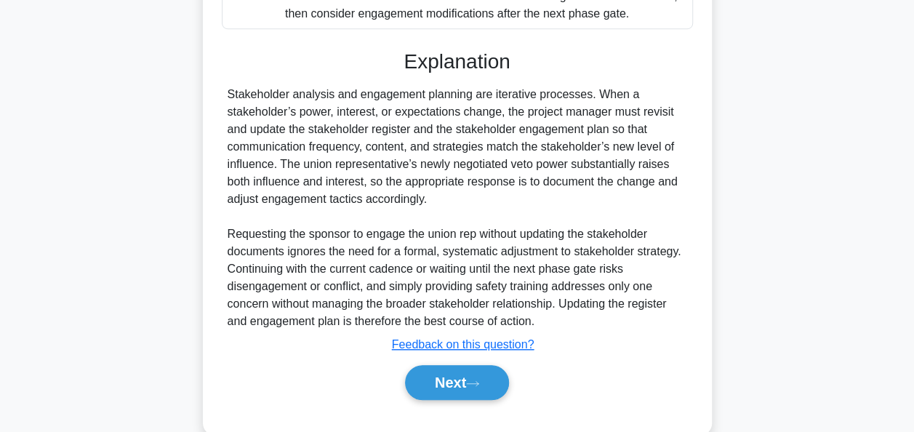
scroll to position [515, 0]
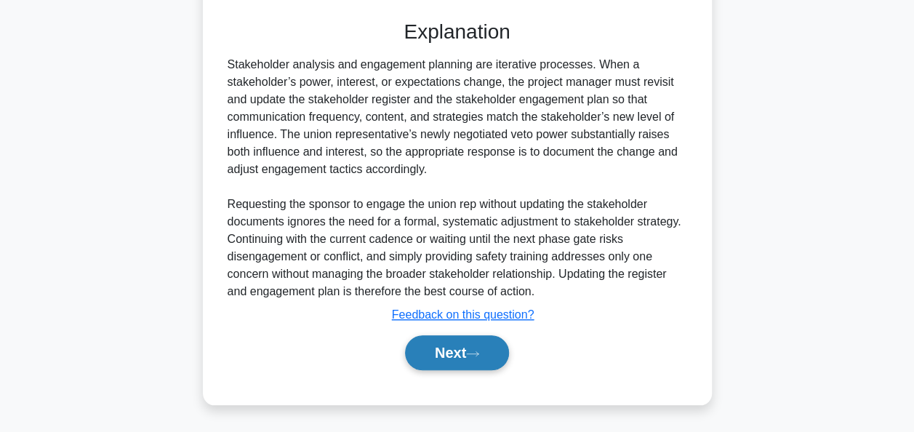
click at [446, 348] on button "Next" at bounding box center [457, 352] width 104 height 35
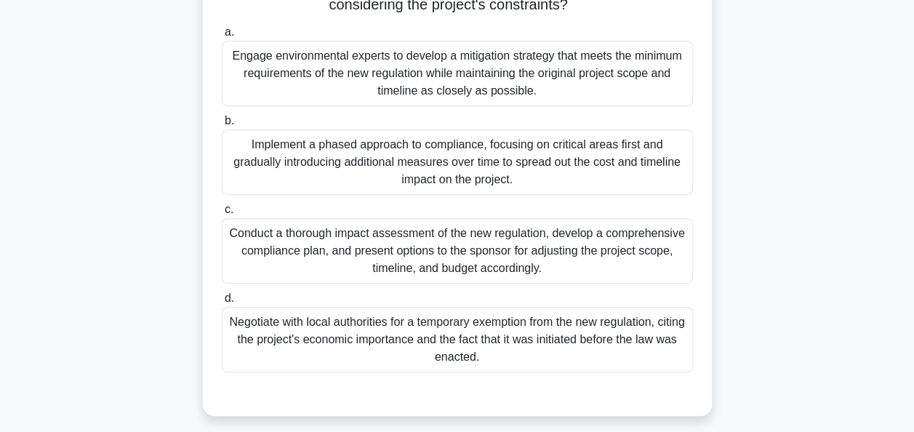
scroll to position [250, 0]
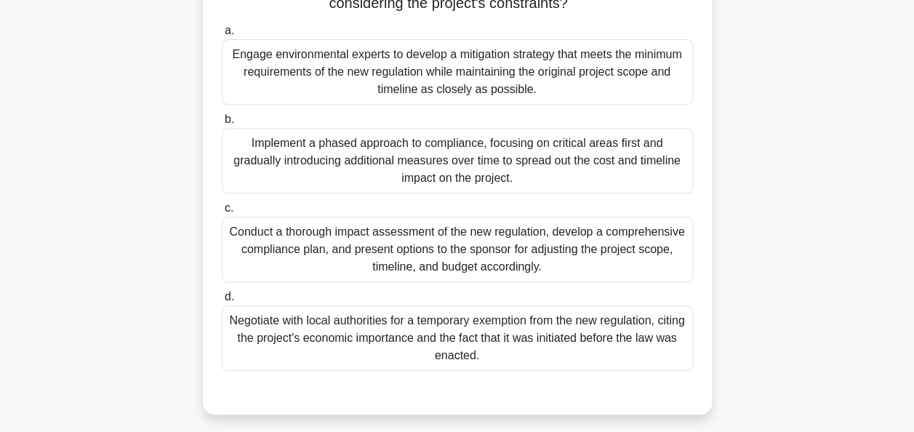
click at [411, 256] on div "Conduct a thorough impact assessment of the new regulation, develop a comprehen…" at bounding box center [457, 249] width 471 height 65
click at [222, 213] on input "c. Conduct a thorough impact assessment of the new regulation, develop a compre…" at bounding box center [222, 208] width 0 height 9
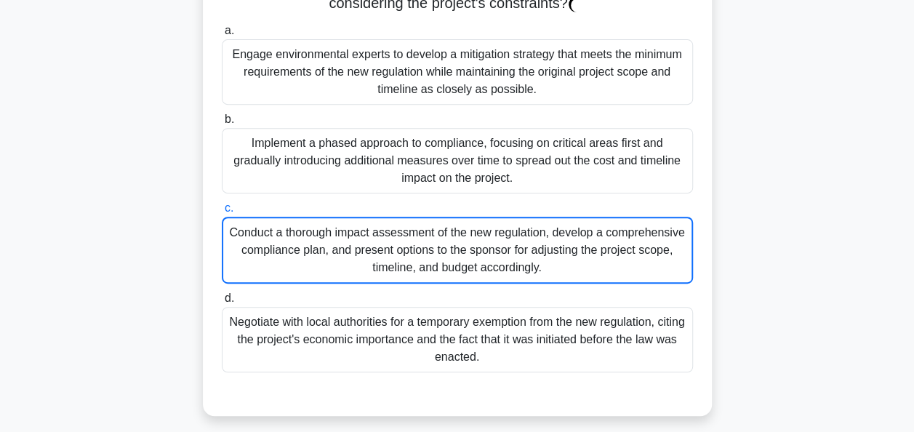
click at [411, 256] on div "Conduct a thorough impact assessment of the new regulation, develop a comprehen…" at bounding box center [457, 250] width 471 height 67
click at [222, 213] on input "c. Conduct a thorough impact assessment of the new regulation, develop a compre…" at bounding box center [222, 208] width 0 height 9
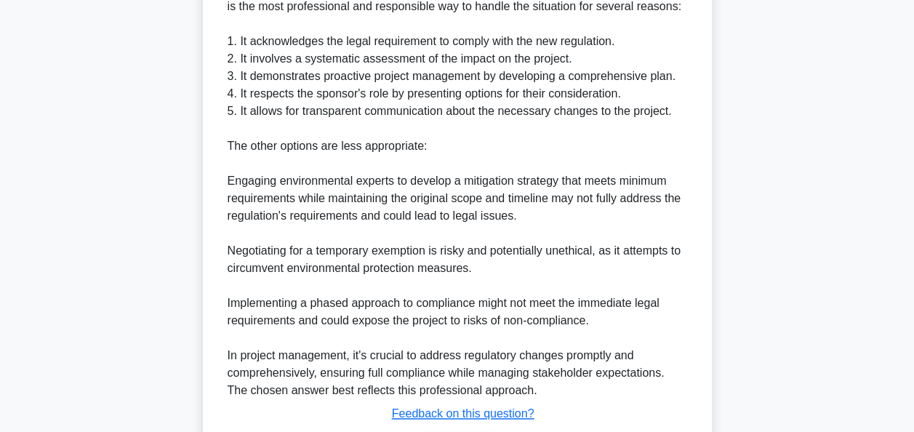
scroll to position [829, 0]
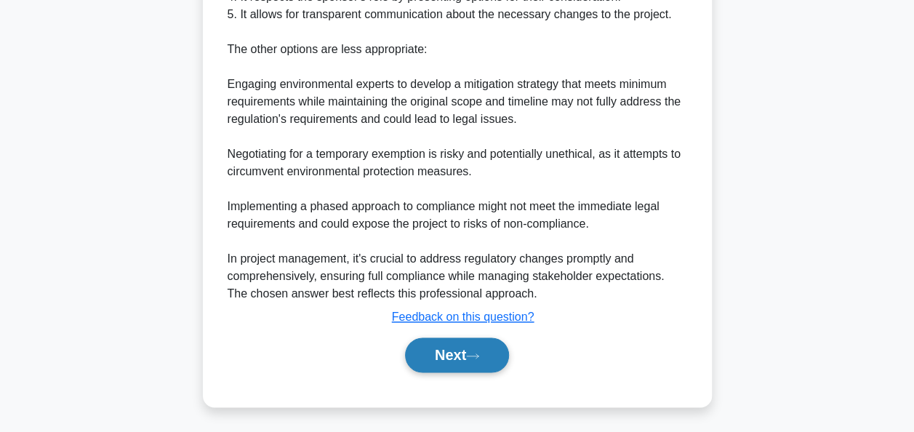
drag, startPoint x: 411, startPoint y: 256, endPoint x: 462, endPoint y: 346, distance: 103.2
click at [462, 346] on button "Next" at bounding box center [457, 354] width 104 height 35
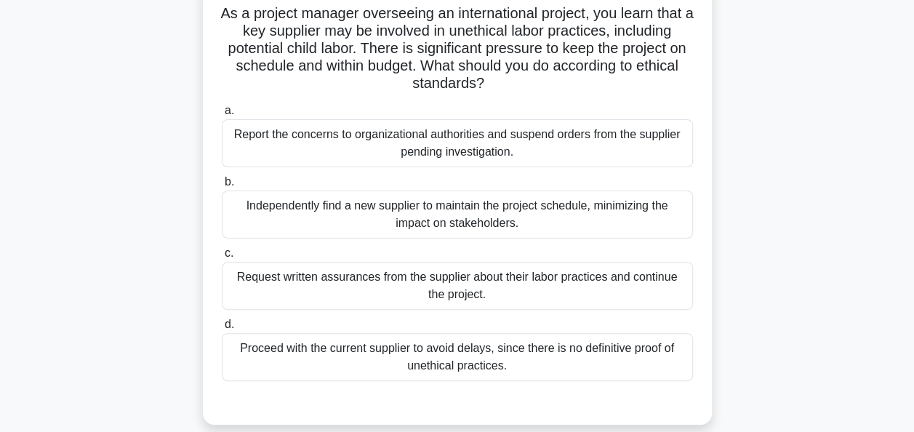
scroll to position [100, 0]
click at [513, 144] on div "Report the concerns to organizational authorities and suspend orders from the s…" at bounding box center [457, 143] width 471 height 48
click at [222, 116] on input "a. Report the concerns to organizational authorities and suspend orders from th…" at bounding box center [222, 110] width 0 height 9
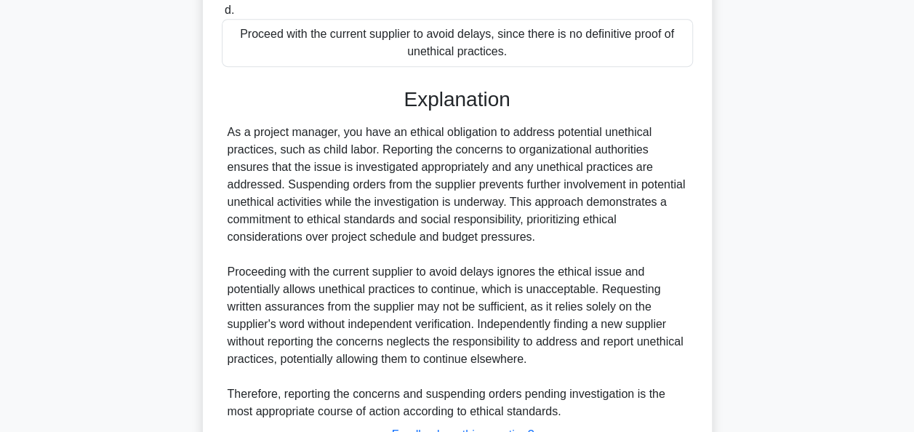
scroll to position [532, 0]
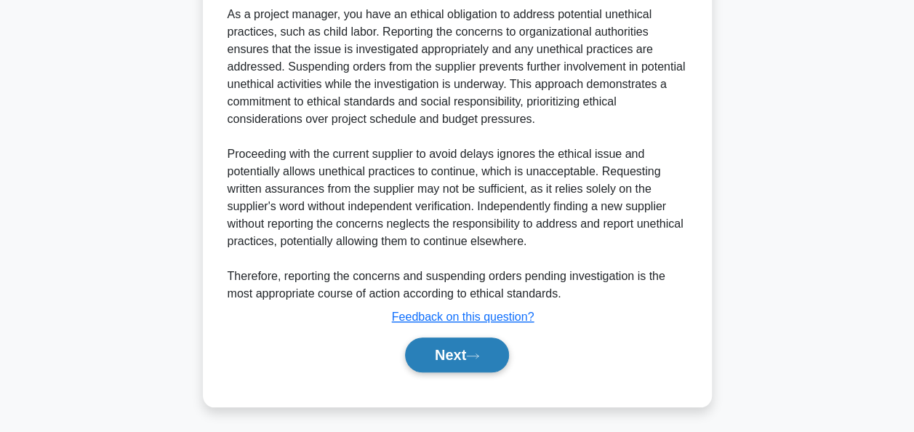
click at [453, 352] on button "Next" at bounding box center [457, 354] width 104 height 35
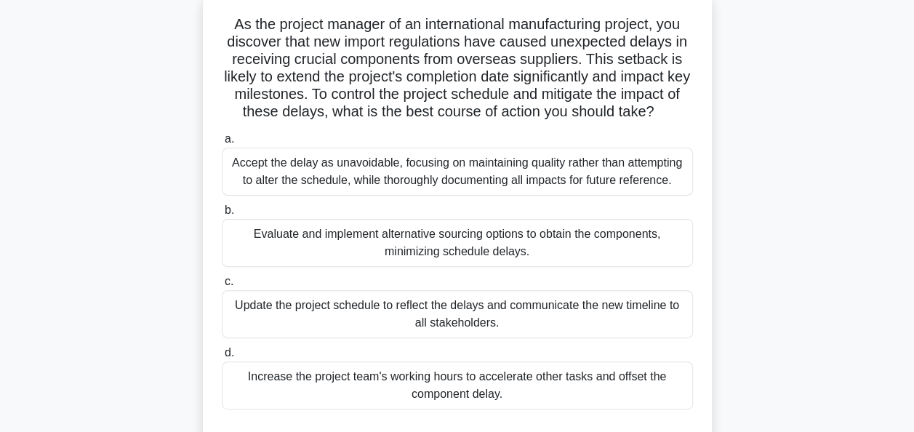
scroll to position [90, 0]
click at [457, 247] on div "Evaluate and implement alternative sourcing options to obtain the components, m…" at bounding box center [457, 242] width 471 height 48
click at [222, 214] on input "b. Evaluate and implement alternative sourcing options to obtain the components…" at bounding box center [222, 209] width 0 height 9
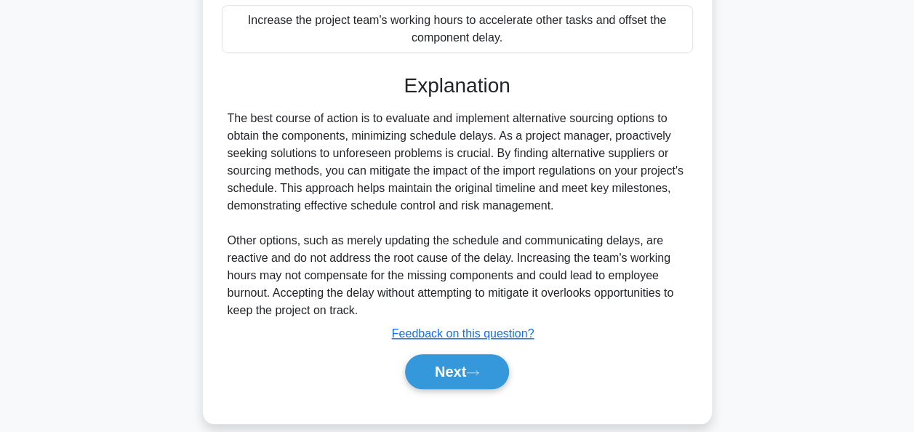
scroll to position [462, 0]
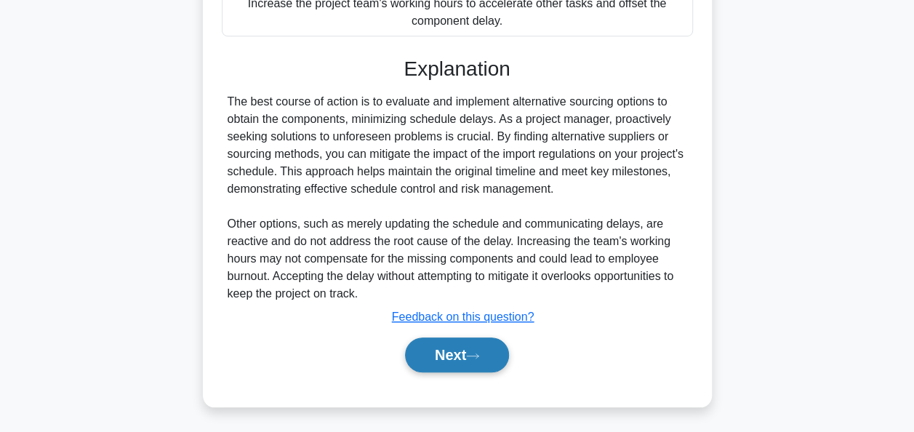
click at [446, 352] on button "Next" at bounding box center [457, 354] width 104 height 35
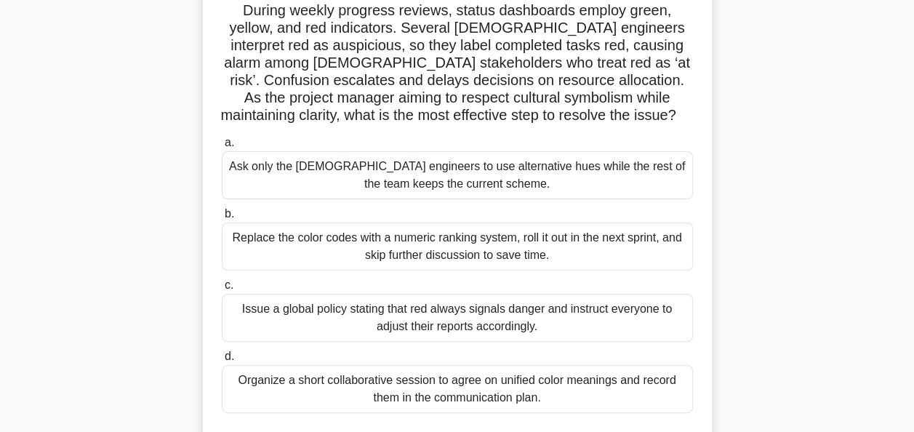
scroll to position [102, 0]
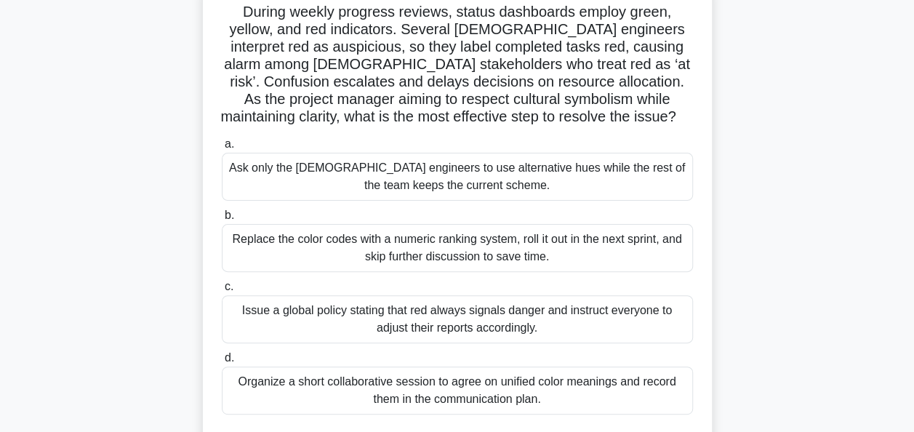
click at [432, 406] on div "Organize a short collaborative session to agree on unified color meanings and r…" at bounding box center [457, 390] width 471 height 48
click at [222, 363] on input "d. Organize a short collaborative session to agree on unified color meanings an…" at bounding box center [222, 357] width 0 height 9
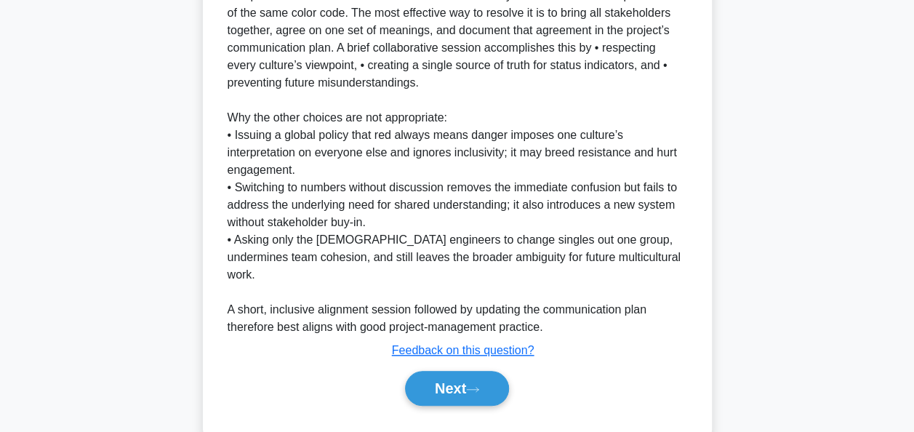
scroll to position [602, 0]
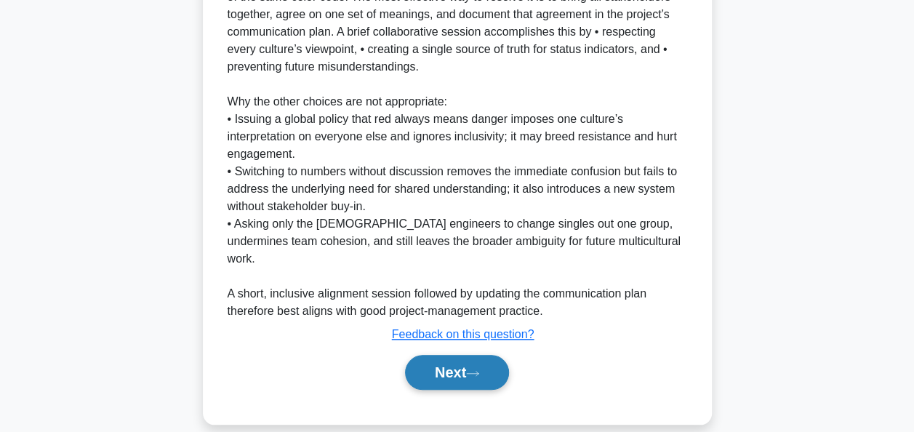
click at [447, 355] on button "Next" at bounding box center [457, 372] width 104 height 35
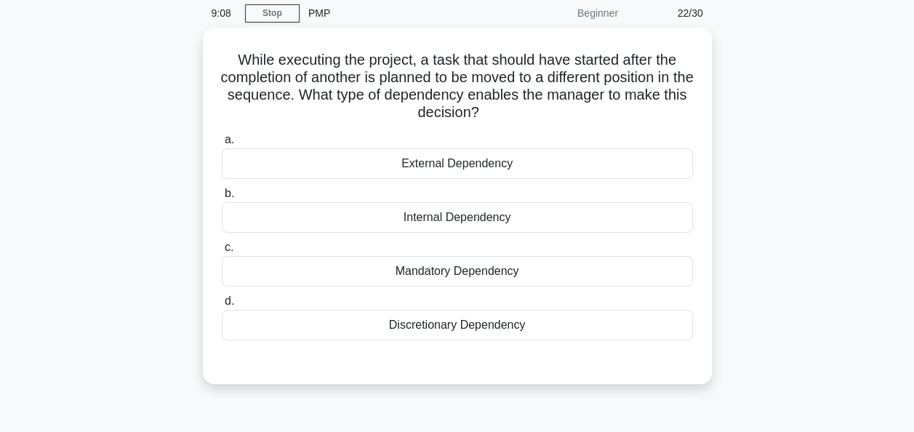
scroll to position [58, 0]
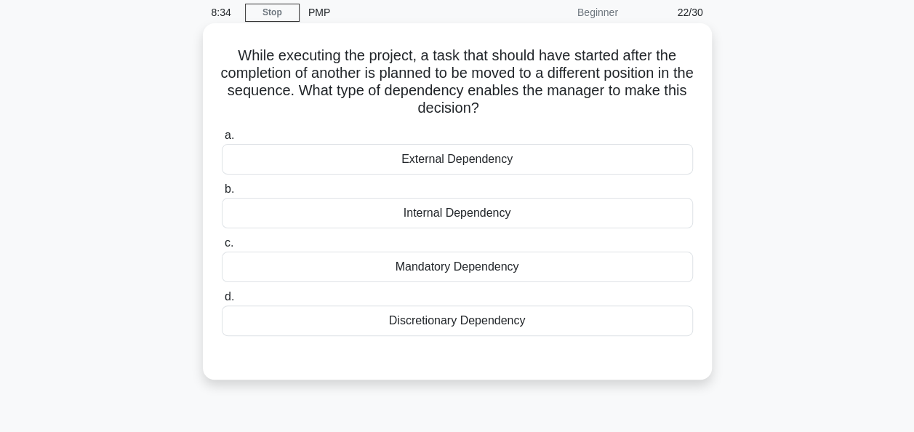
click at [464, 321] on div "Discretionary Dependency" at bounding box center [457, 320] width 471 height 31
click at [222, 302] on input "d. Discretionary Dependency" at bounding box center [222, 296] width 0 height 9
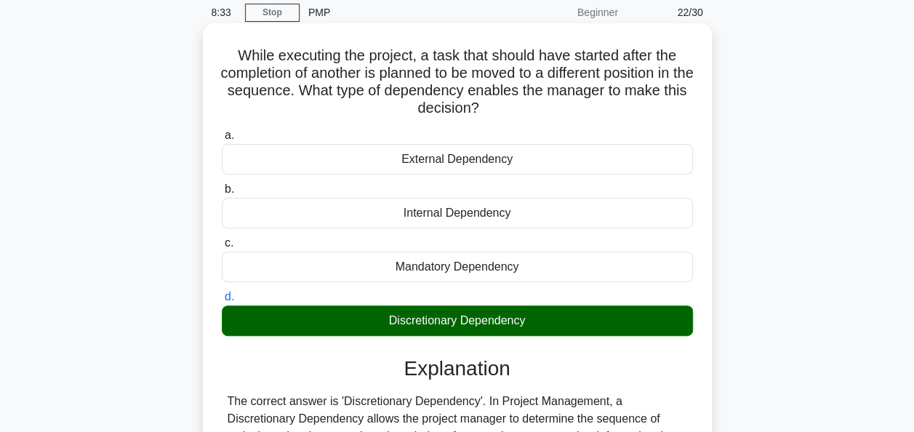
scroll to position [353, 0]
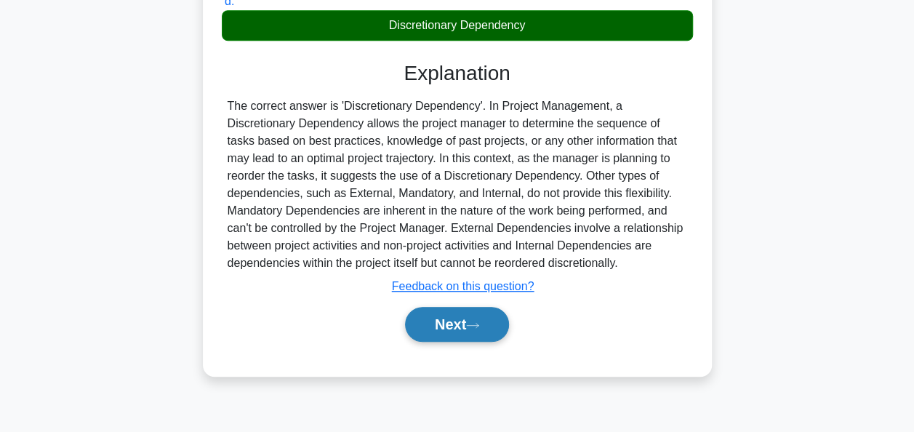
click at [446, 326] on button "Next" at bounding box center [457, 324] width 104 height 35
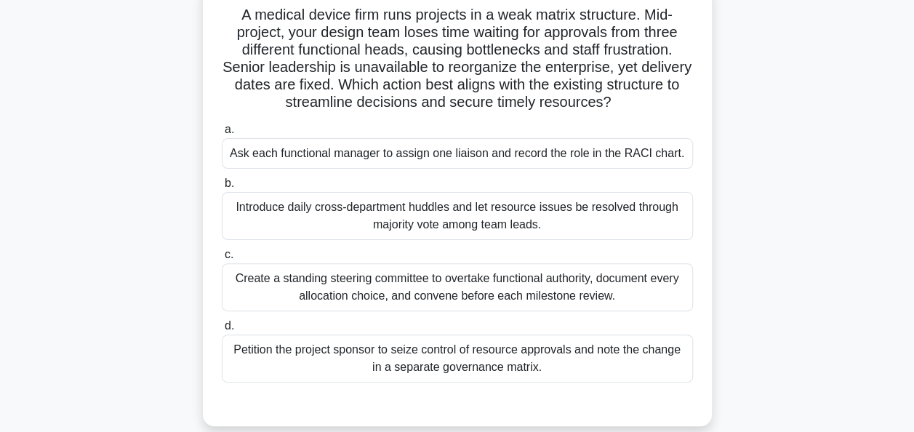
scroll to position [99, 0]
click at [597, 164] on div "Ask each functional manager to assign one liaison and record the role in the RA…" at bounding box center [457, 153] width 471 height 31
click at [222, 134] on input "a. Ask each functional manager to assign one liaison and record the role in the…" at bounding box center [222, 129] width 0 height 9
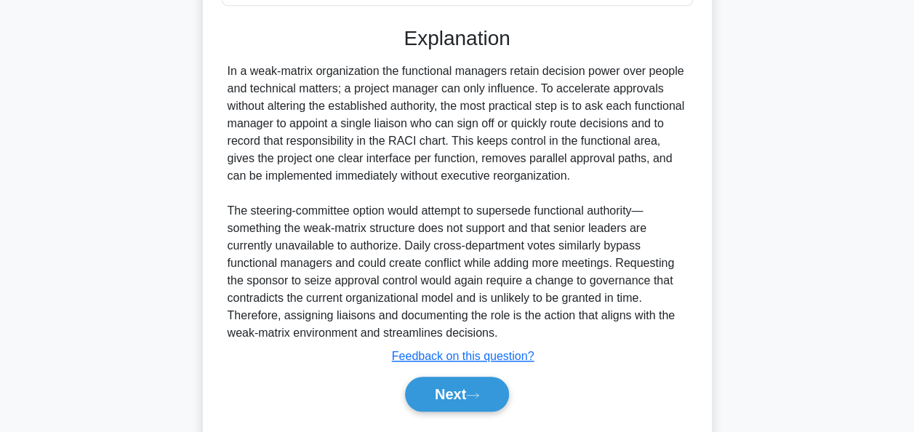
scroll to position [532, 0]
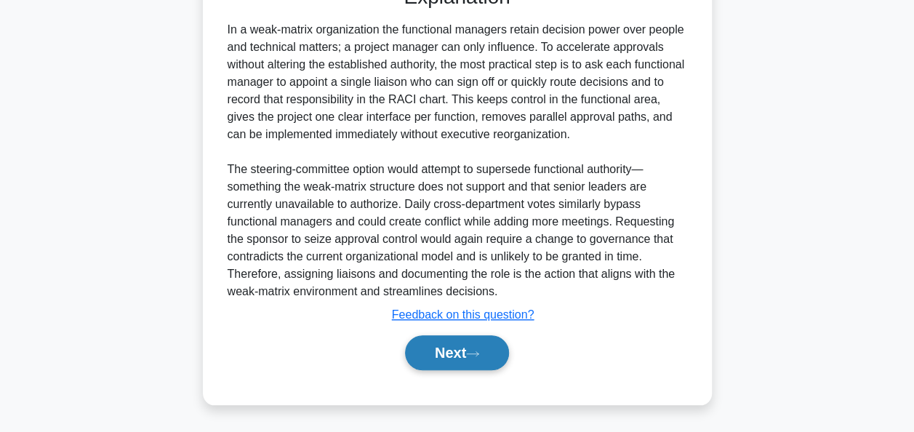
click at [453, 347] on button "Next" at bounding box center [457, 352] width 104 height 35
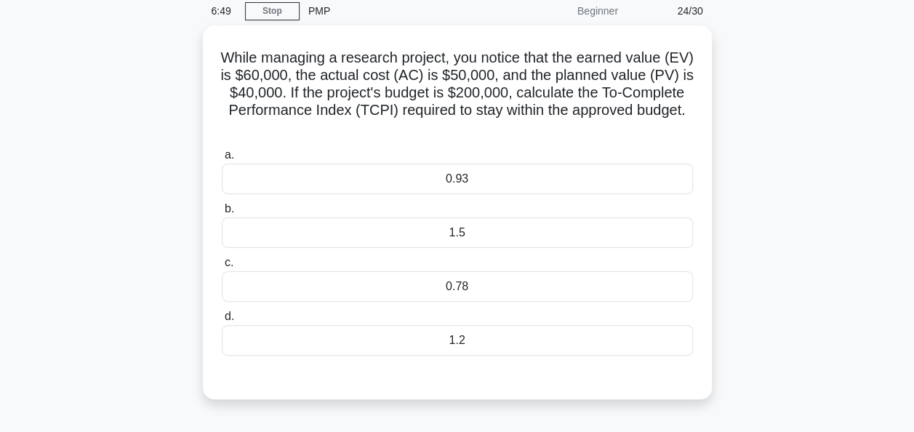
scroll to position [63, 0]
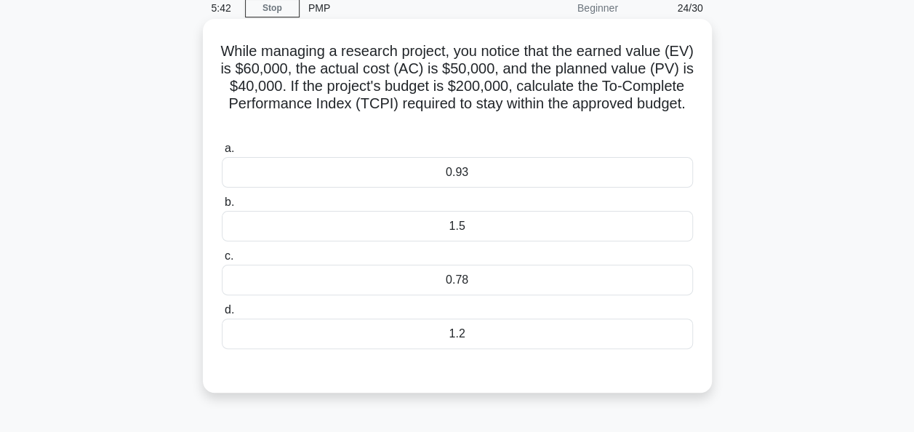
click at [458, 171] on div "0.93" at bounding box center [457, 172] width 471 height 31
click at [222, 153] on input "a. 0.93" at bounding box center [222, 148] width 0 height 9
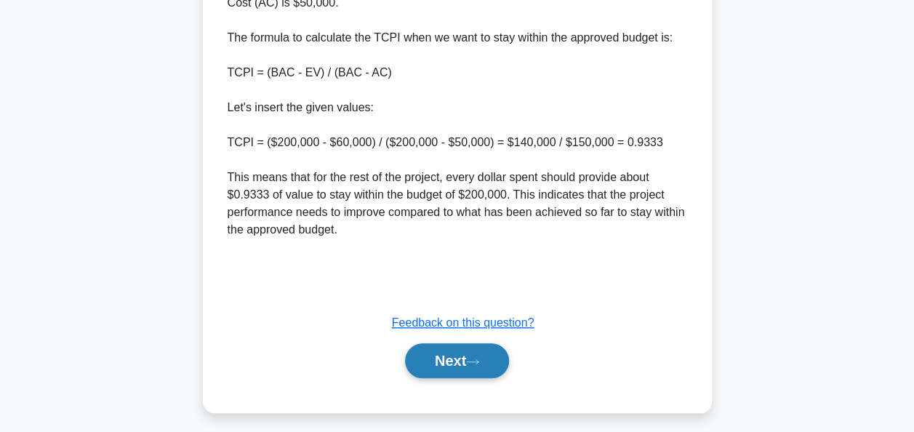
scroll to position [563, 0]
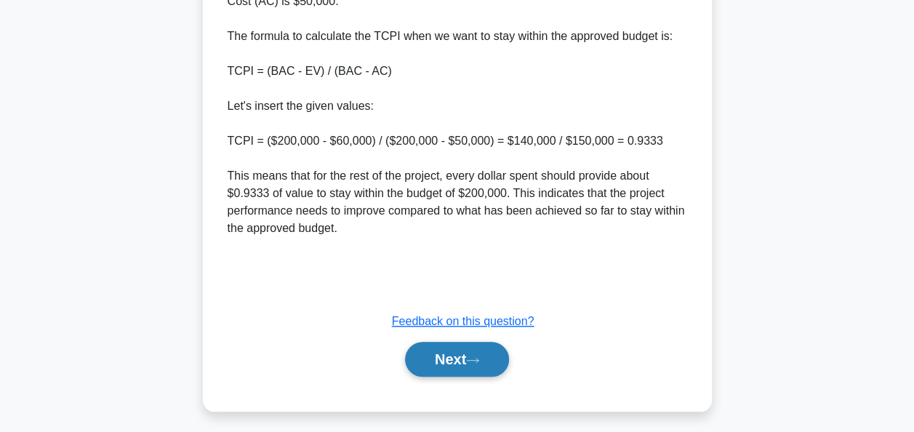
click at [451, 355] on button "Next" at bounding box center [457, 359] width 104 height 35
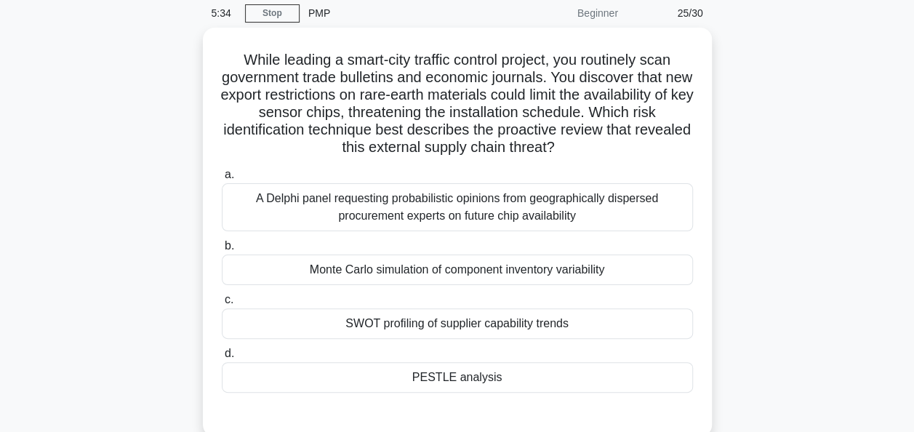
scroll to position [58, 0]
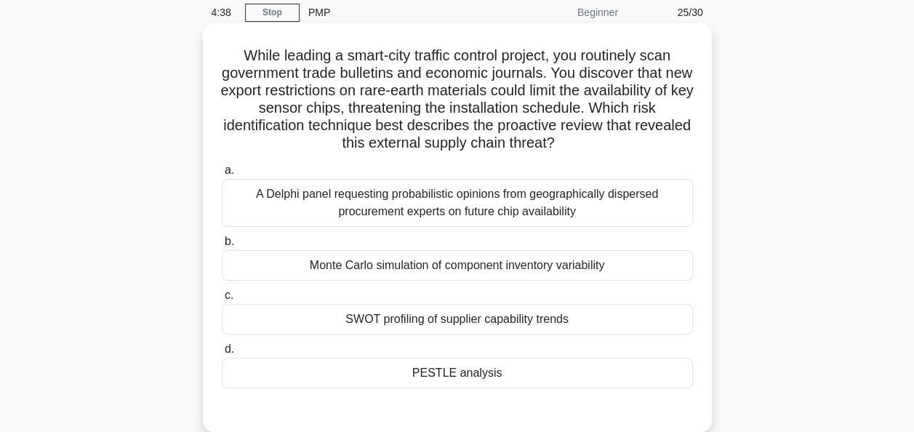
click at [494, 215] on div "A Delphi panel requesting probabilistic opinions from geographically dispersed …" at bounding box center [457, 203] width 471 height 48
click at [222, 175] on input "a. A Delphi panel requesting probabilistic opinions from geographically dispers…" at bounding box center [222, 170] width 0 height 9
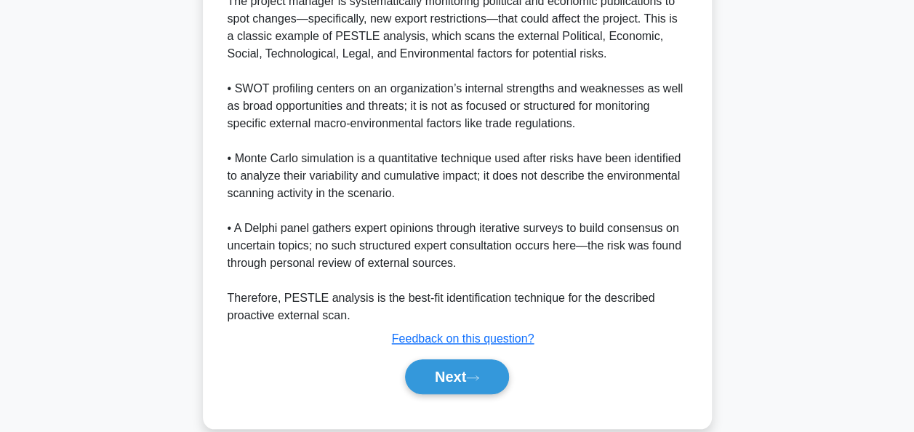
scroll to position [534, 0]
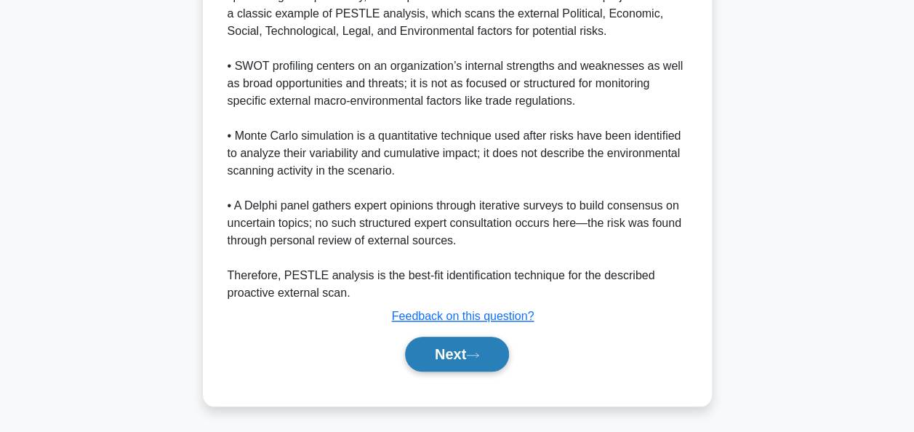
click at [451, 347] on button "Next" at bounding box center [457, 354] width 104 height 35
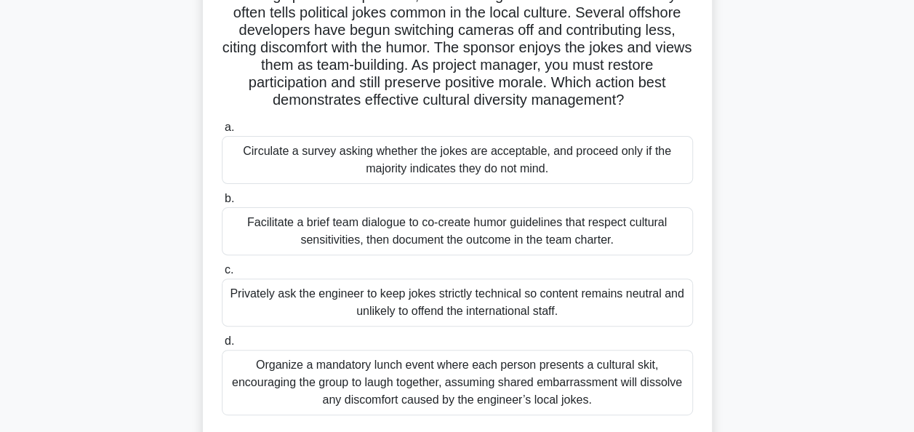
scroll to position [120, 0]
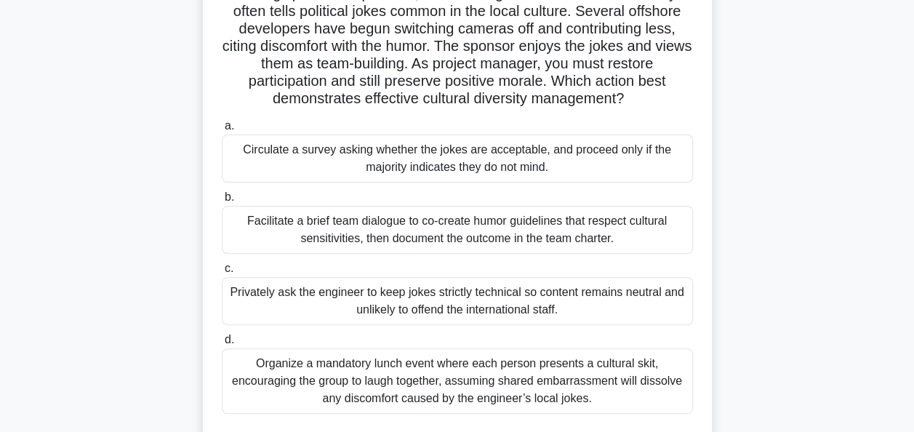
click at [463, 225] on div "Facilitate a brief team dialogue to co-create humor guidelines that respect cul…" at bounding box center [457, 230] width 471 height 48
click at [222, 202] on input "b. Facilitate a brief team dialogue to co-create humor guidelines that respect …" at bounding box center [222, 197] width 0 height 9
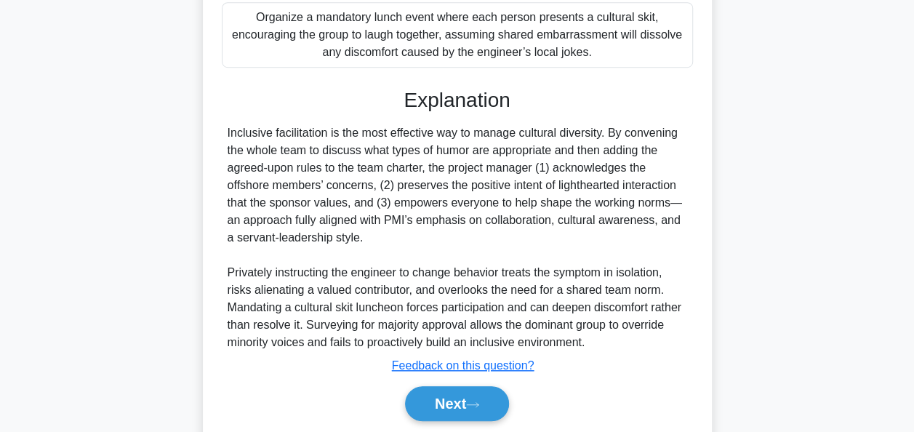
scroll to position [515, 0]
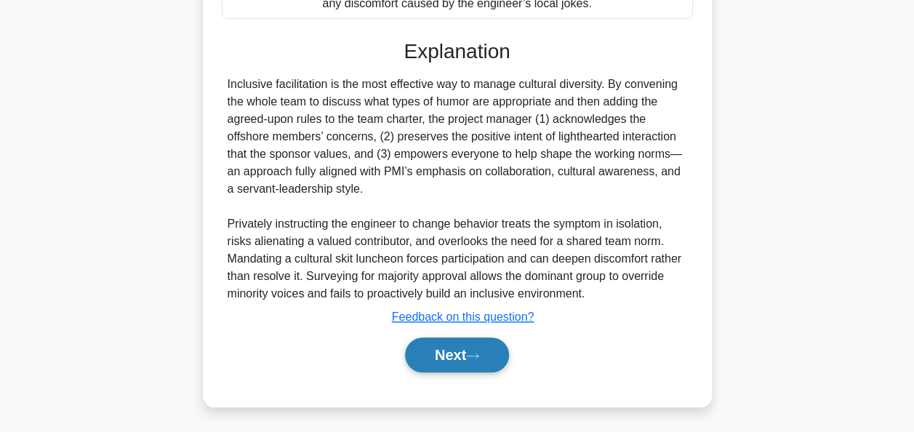
click at [446, 355] on button "Next" at bounding box center [457, 354] width 104 height 35
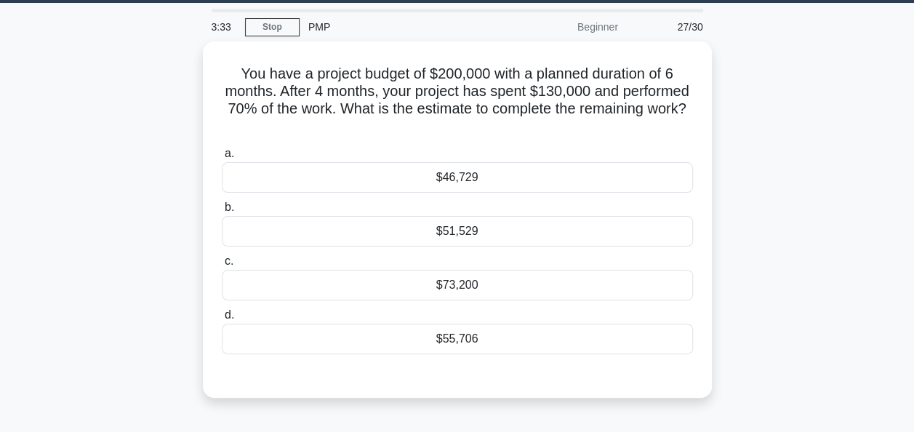
scroll to position [42, 0]
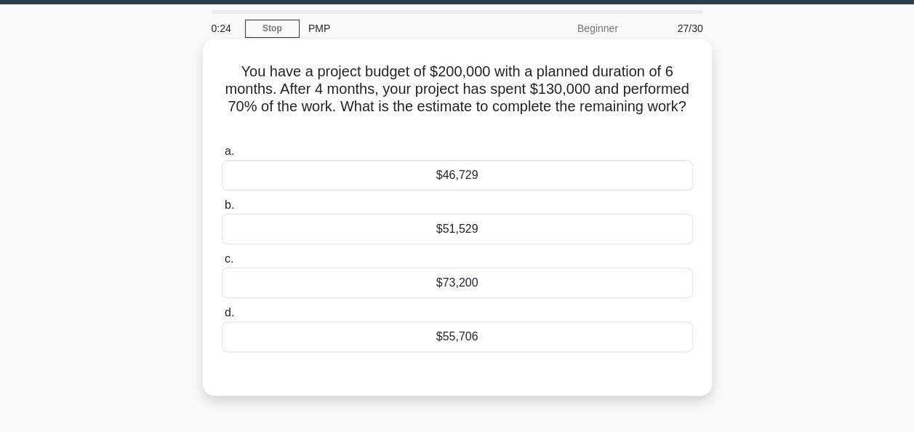
click at [463, 285] on div "$73,200" at bounding box center [457, 282] width 471 height 31
click at [222, 264] on input "c. $73,200" at bounding box center [222, 258] width 0 height 9
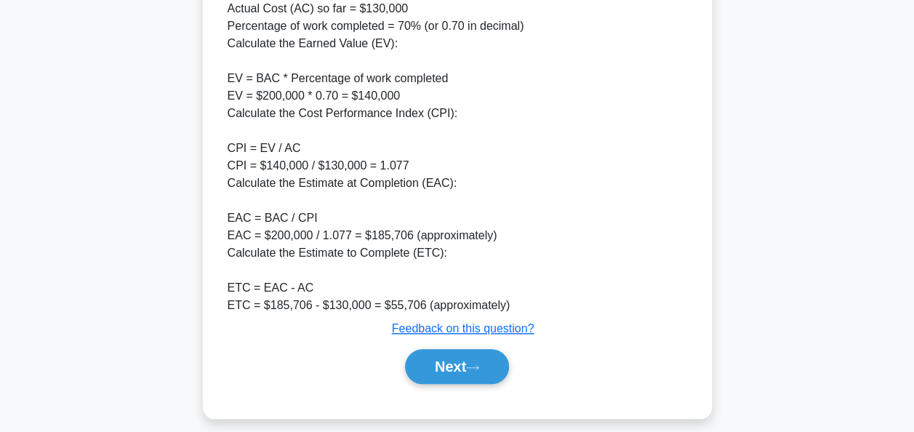
scroll to position [577, 0]
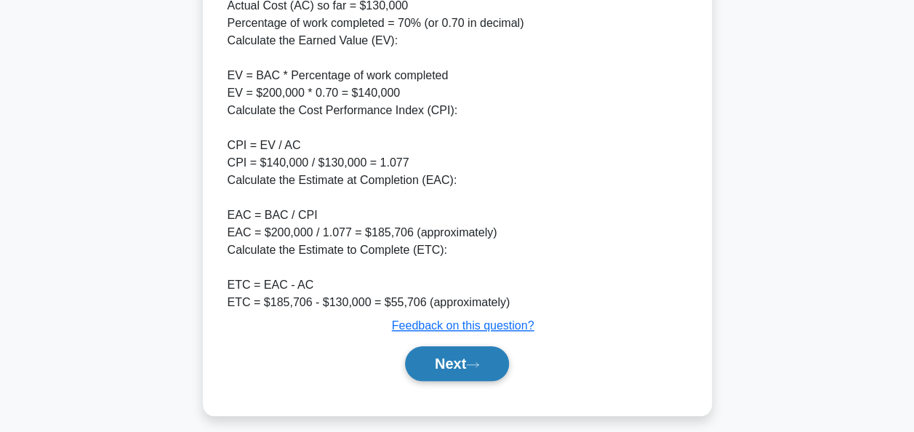
click at [455, 364] on button "Next" at bounding box center [457, 363] width 104 height 35
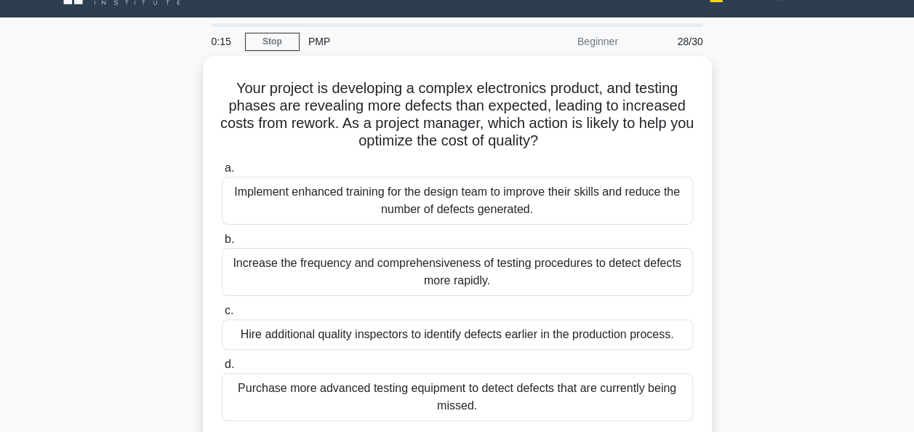
scroll to position [49, 0]
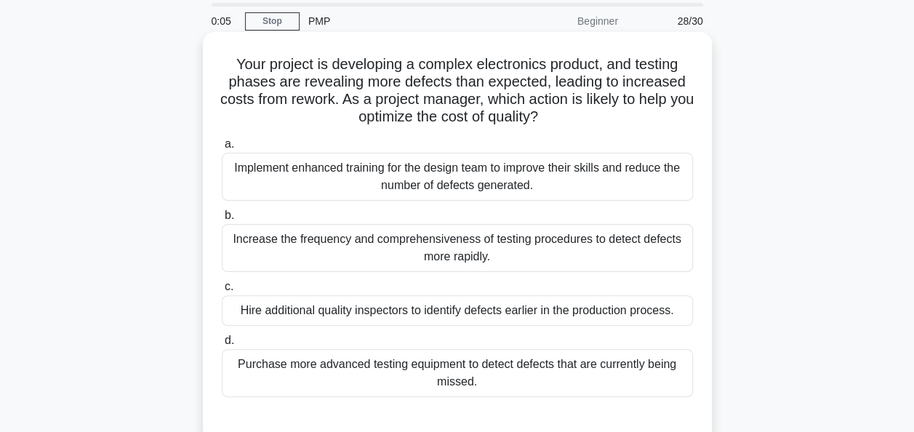
click at [527, 169] on div "Implement enhanced training for the design team to improve their skills and red…" at bounding box center [457, 177] width 471 height 48
click at [222, 149] on input "a. Implement enhanced training for the design team to improve their skills and …" at bounding box center [222, 144] width 0 height 9
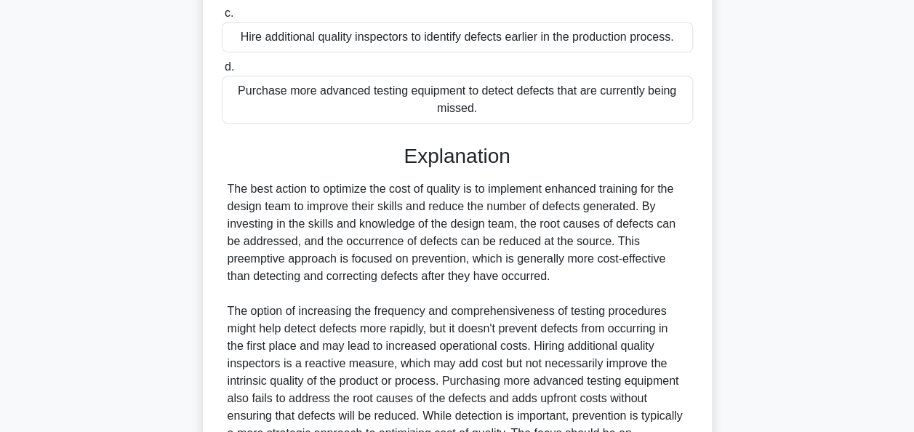
scroll to position [497, 0]
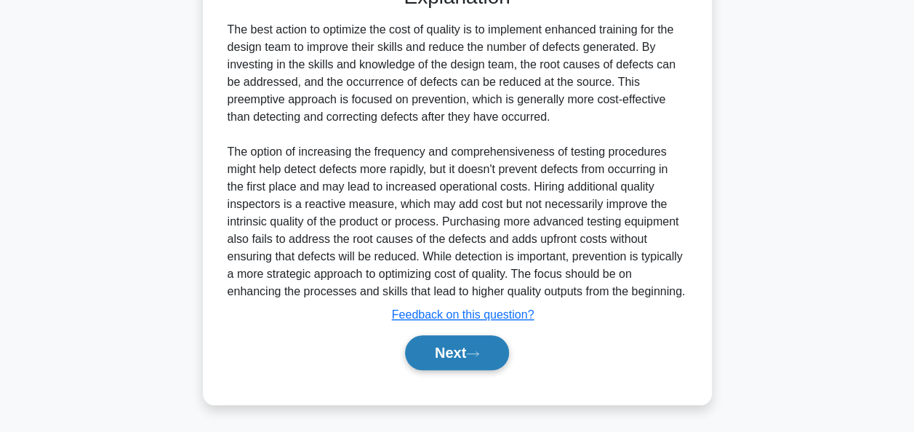
click at [462, 346] on button "Next" at bounding box center [457, 352] width 104 height 35
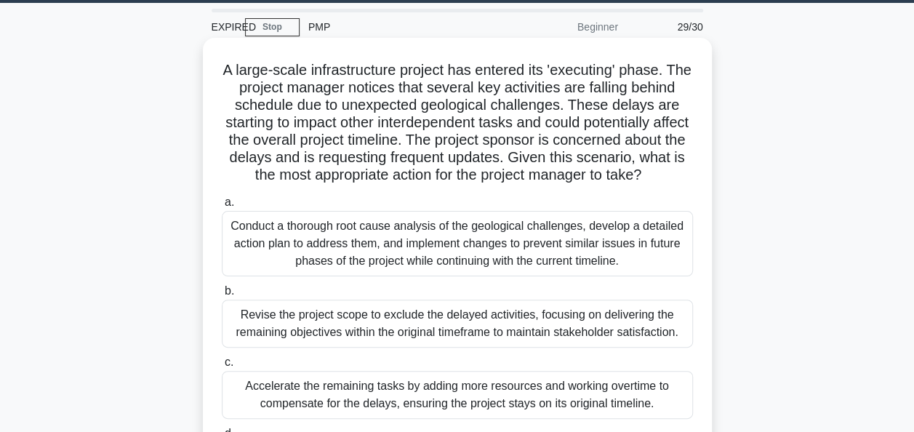
scroll to position [0, 0]
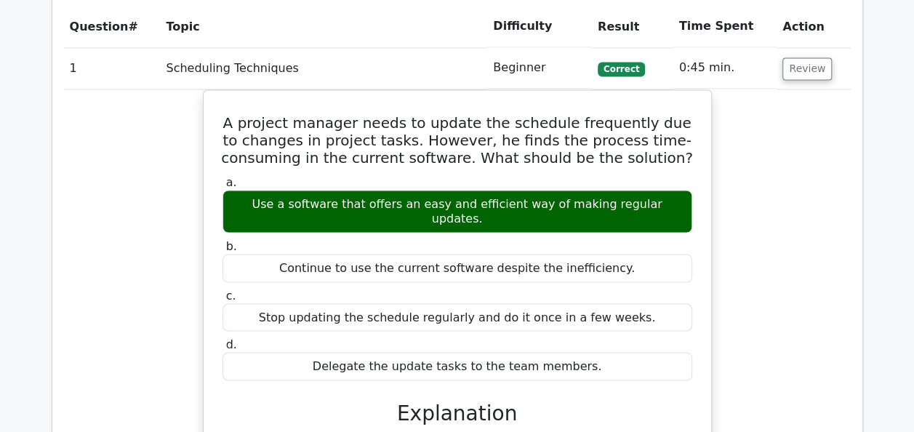
scroll to position [1287, 0]
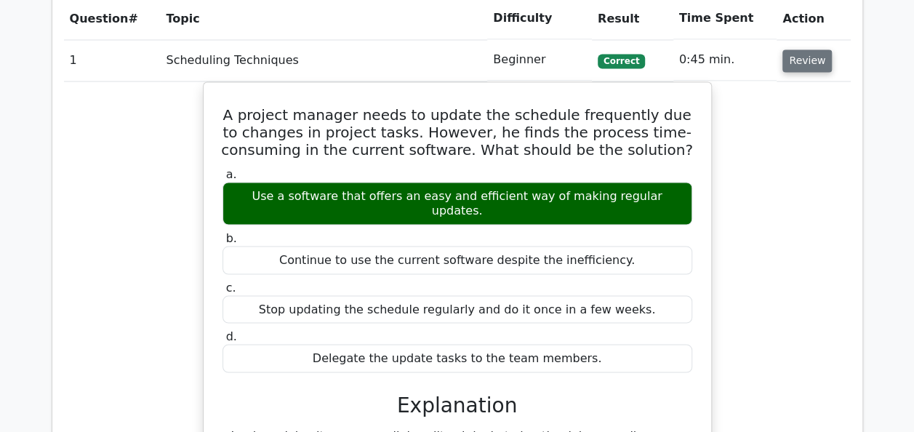
click at [805, 67] on button "Review" at bounding box center [806, 60] width 49 height 23
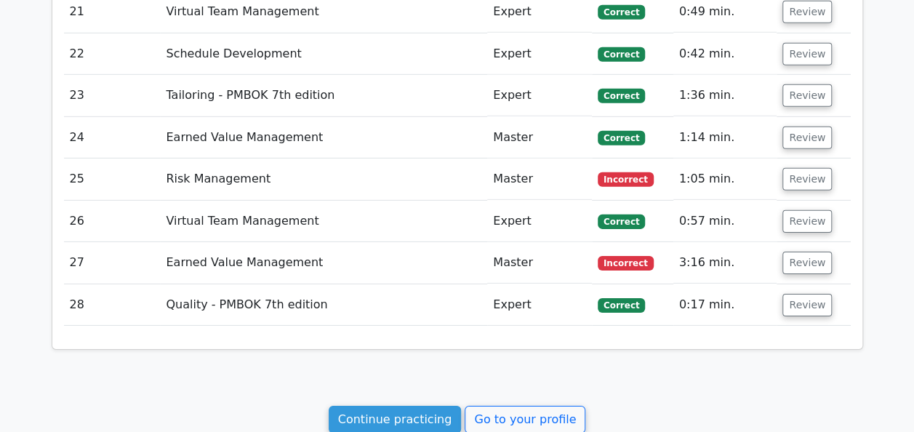
scroll to position [2172, 0]
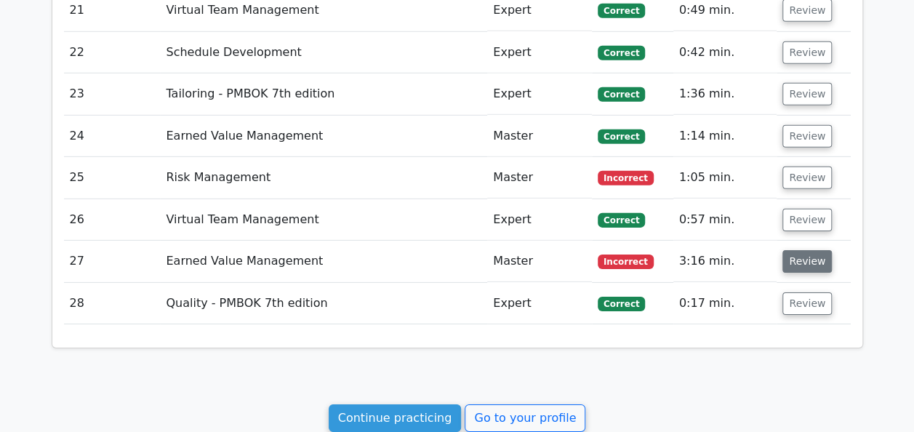
click at [813, 254] on button "Review" at bounding box center [806, 261] width 49 height 23
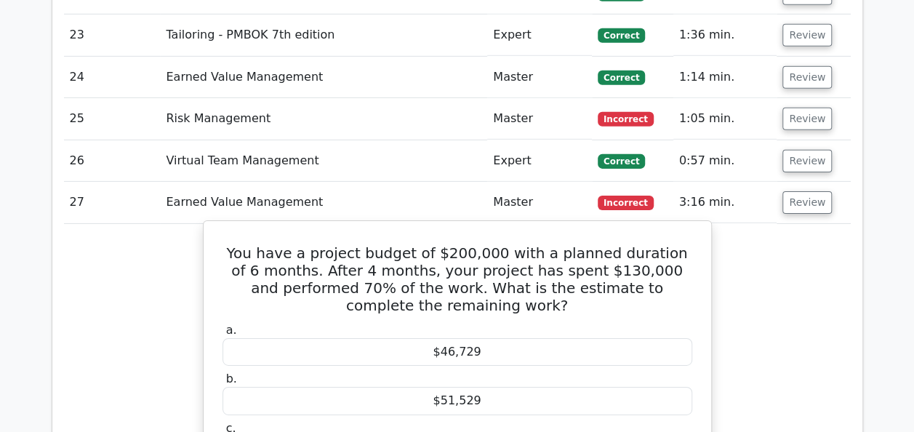
scroll to position [2221, 0]
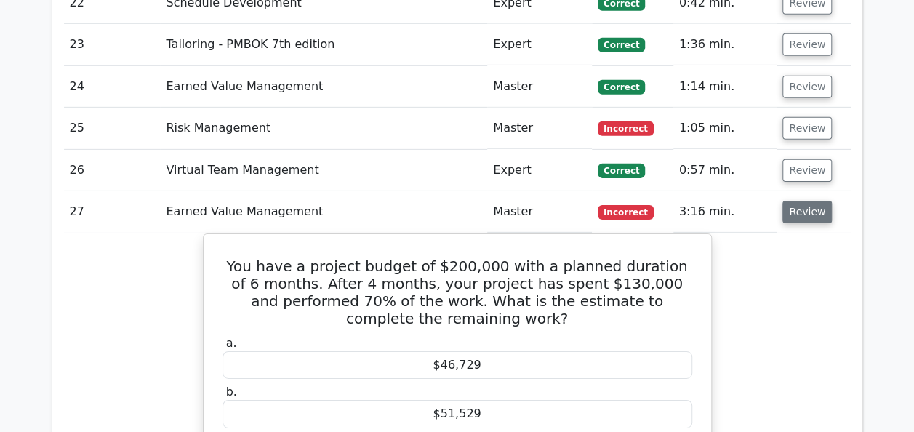
click at [791, 201] on button "Review" at bounding box center [806, 212] width 49 height 23
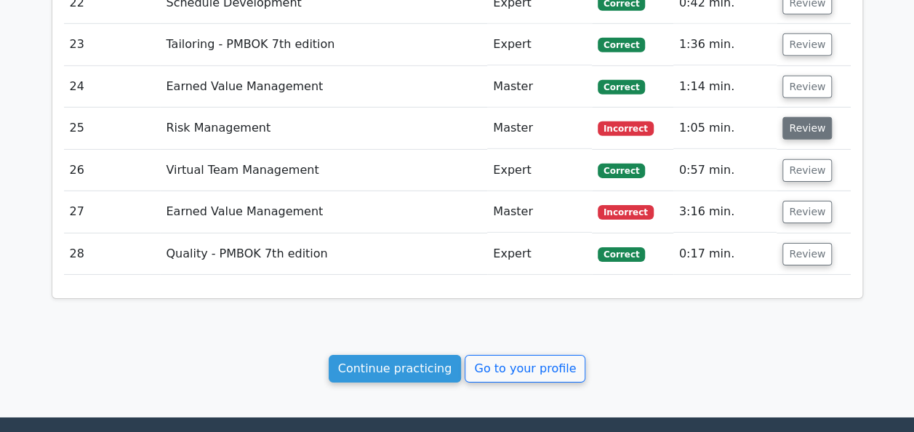
click at [794, 118] on button "Review" at bounding box center [806, 128] width 49 height 23
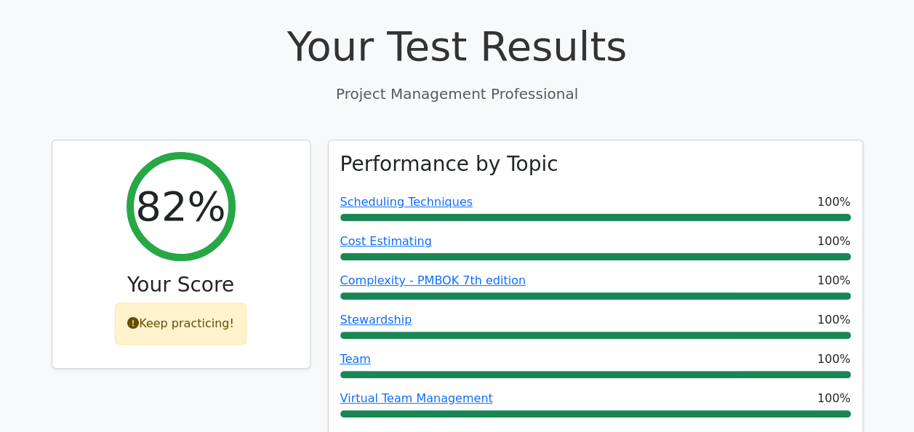
scroll to position [0, 0]
